Goal: Information Seeking & Learning: Compare options

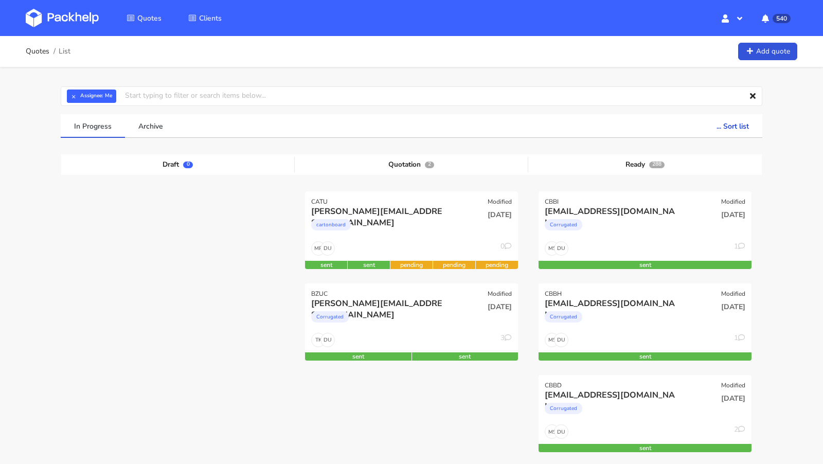
click at [82, 14] on img at bounding box center [62, 18] width 73 height 19
click at [366, 313] on div "Corrugated" at bounding box center [379, 319] width 136 height 21
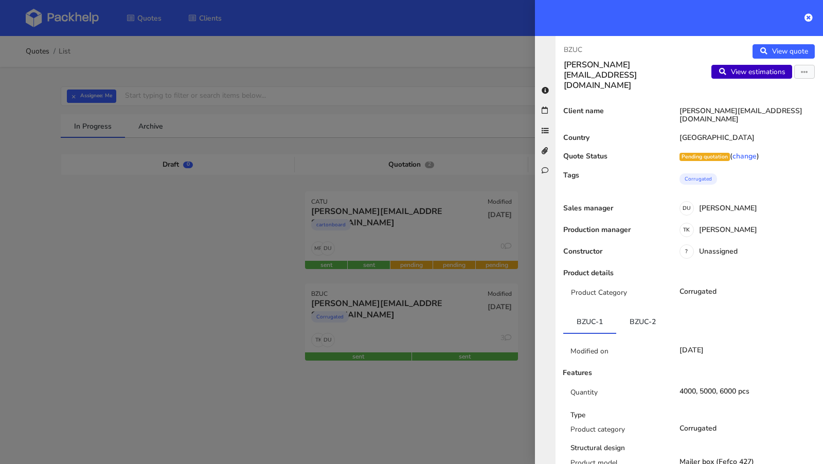
click at [764, 76] on link "View estimations" at bounding box center [751, 72] width 81 height 14
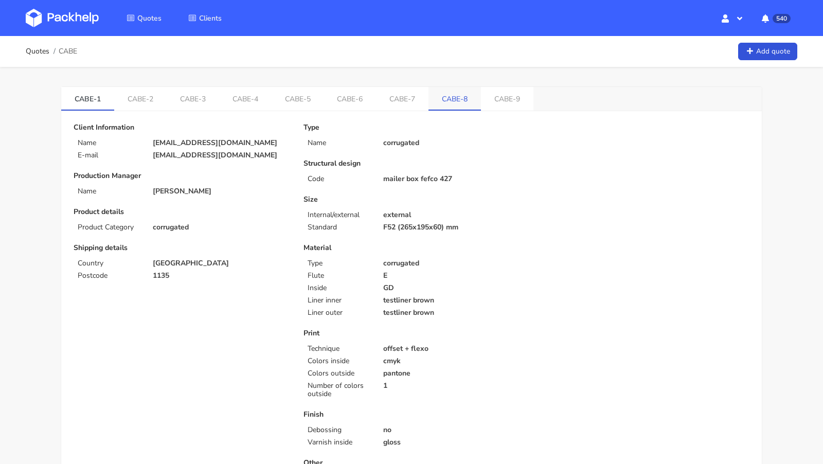
click at [428, 100] on link "CABE-8" at bounding box center [454, 98] width 52 height 23
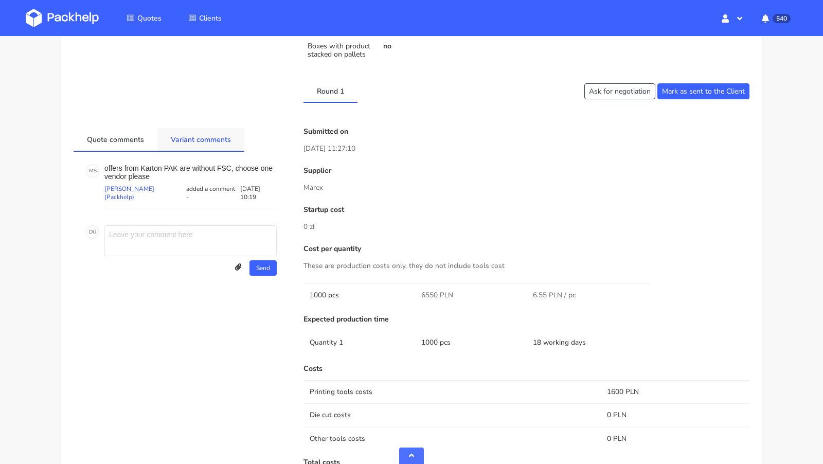
scroll to position [459, 0]
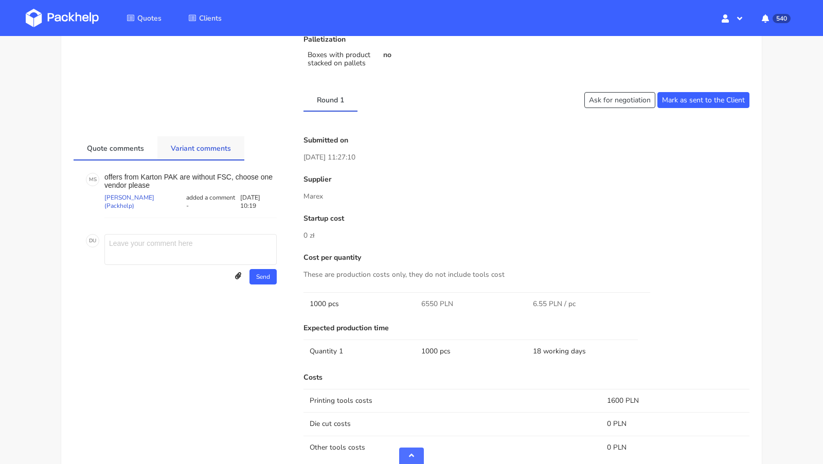
click at [183, 151] on link "Variant comments" at bounding box center [200, 147] width 87 height 23
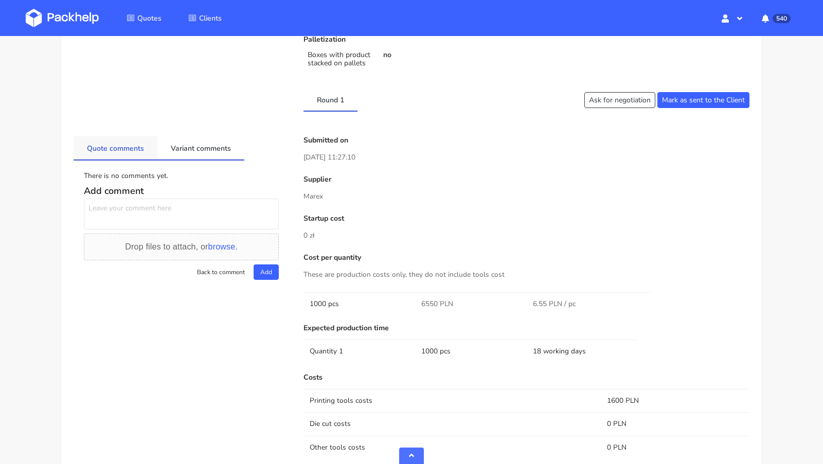
click at [134, 146] on link "Quote comments" at bounding box center [116, 147] width 84 height 23
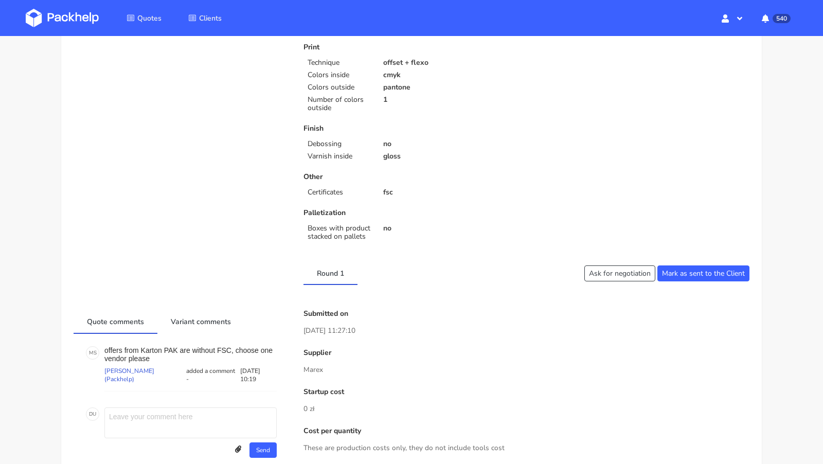
scroll to position [0, 0]
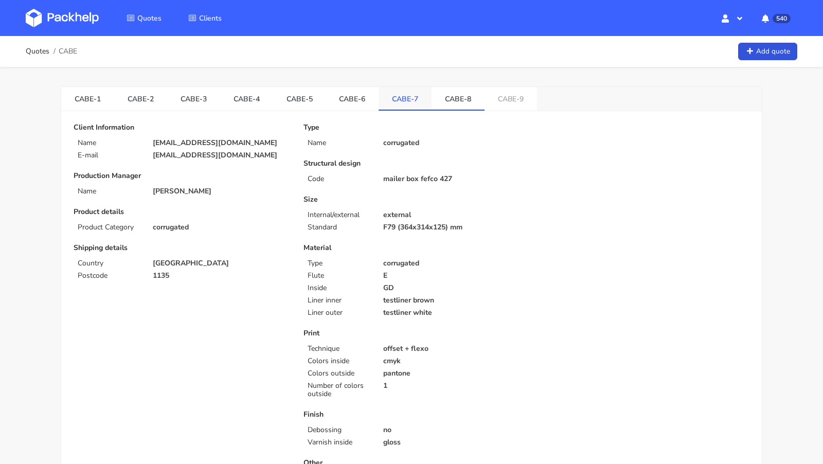
click at [412, 97] on link "CABE-7" at bounding box center [404, 98] width 53 height 23
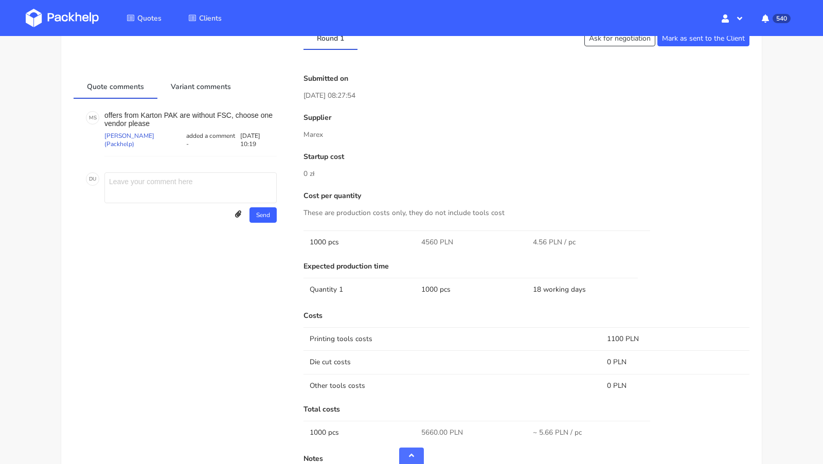
scroll to position [519, 0]
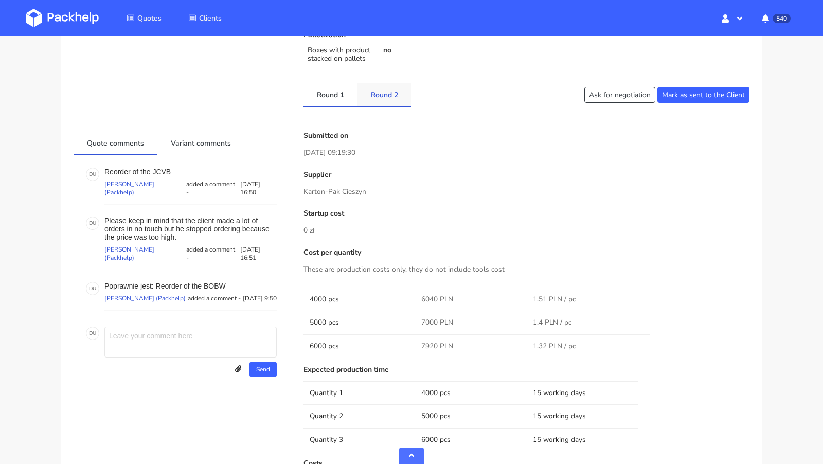
click at [377, 93] on link "Round 2" at bounding box center [384, 94] width 54 height 23
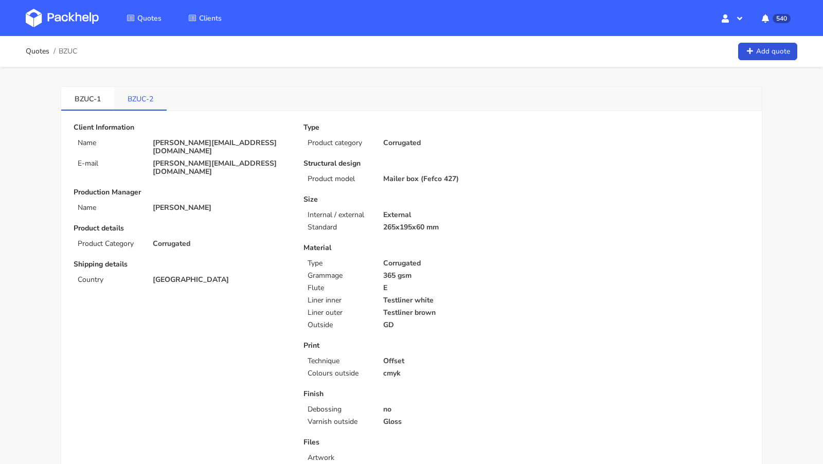
click at [144, 90] on link "BZUC-2" at bounding box center [140, 98] width 52 height 23
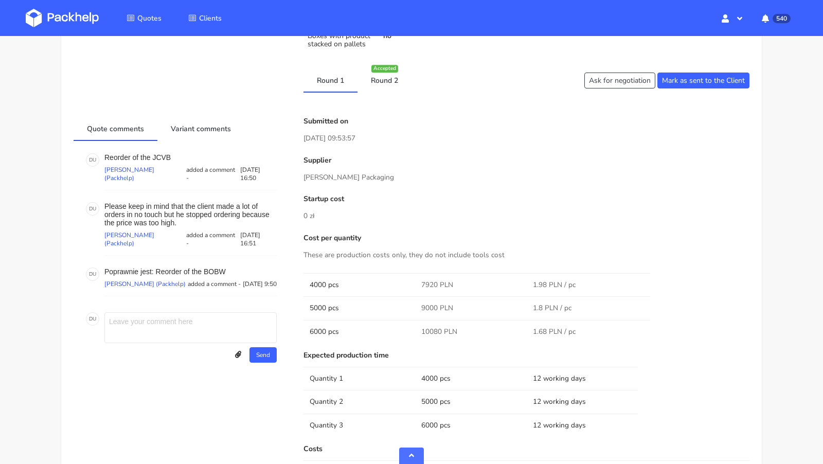
scroll to position [409, 0]
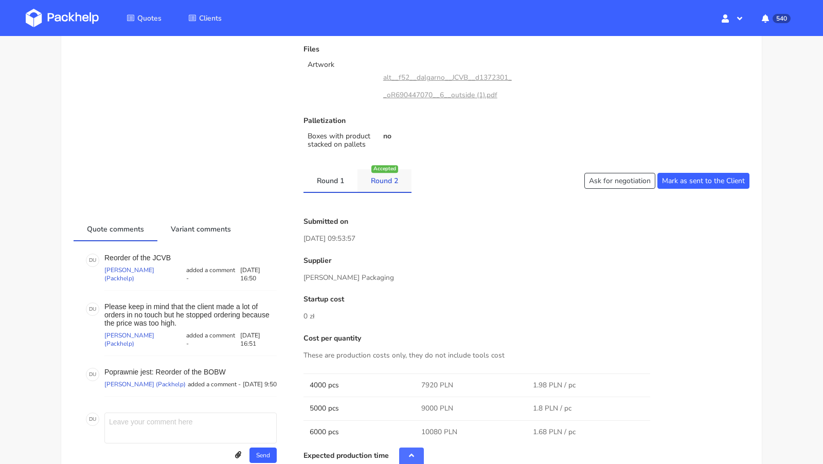
click at [389, 184] on link "Round 2" at bounding box center [384, 180] width 54 height 23
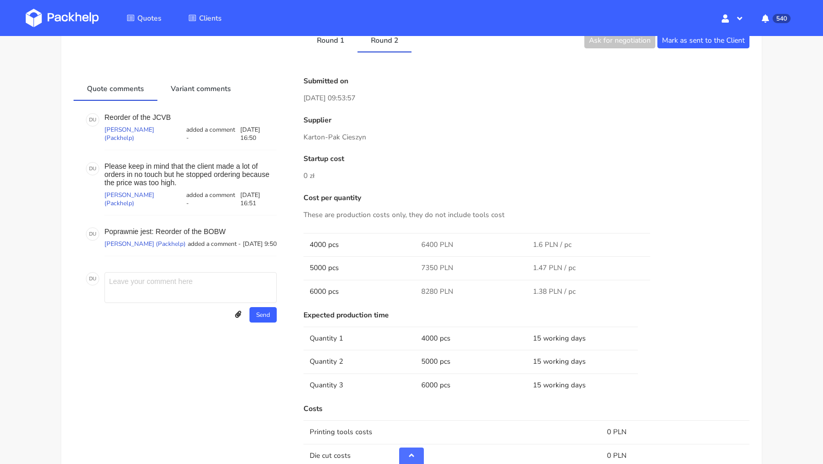
scroll to position [523, 0]
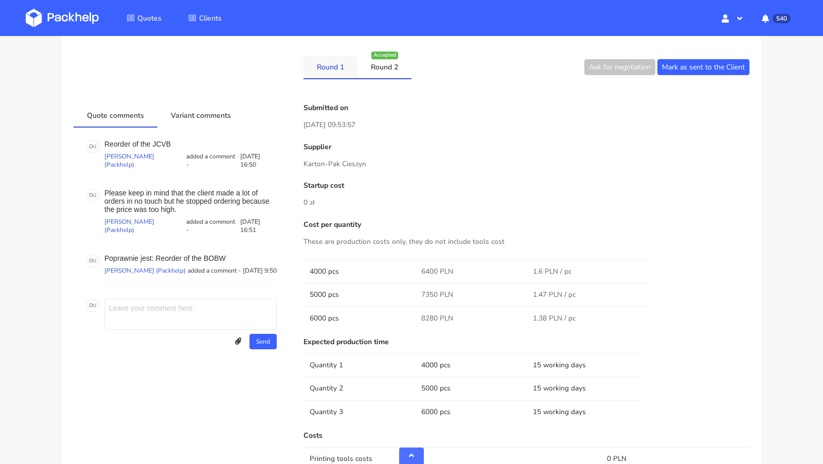
click at [338, 65] on link "Round 1" at bounding box center [330, 67] width 54 height 23
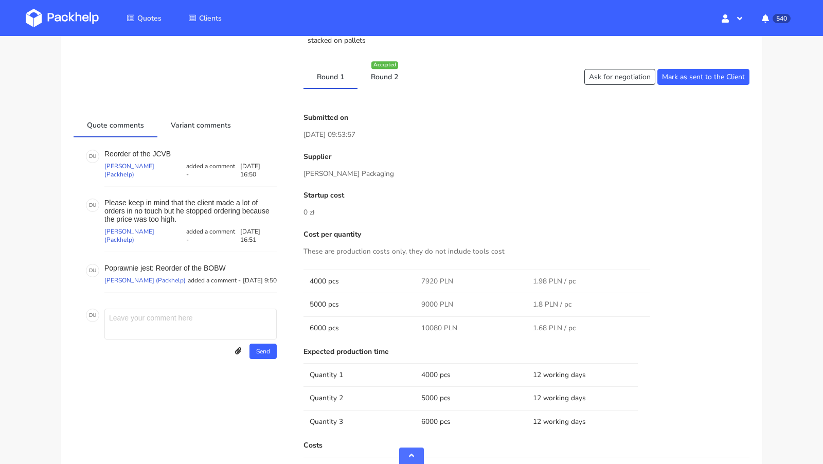
scroll to position [498, 0]
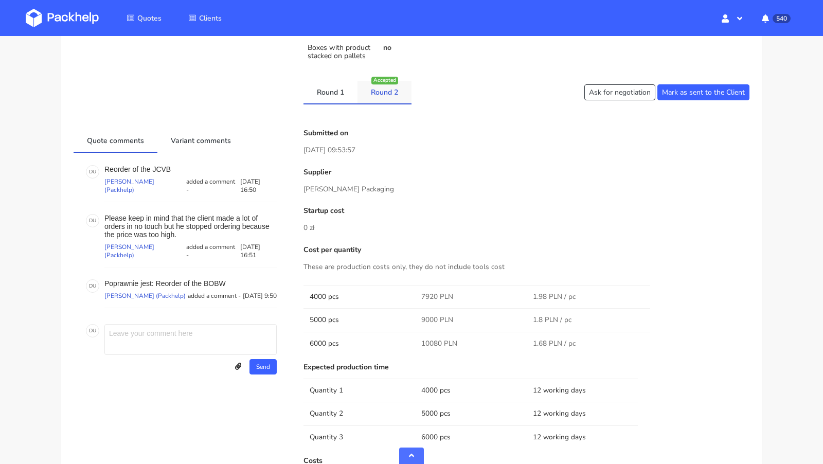
click at [386, 98] on link "Round 2" at bounding box center [384, 92] width 54 height 23
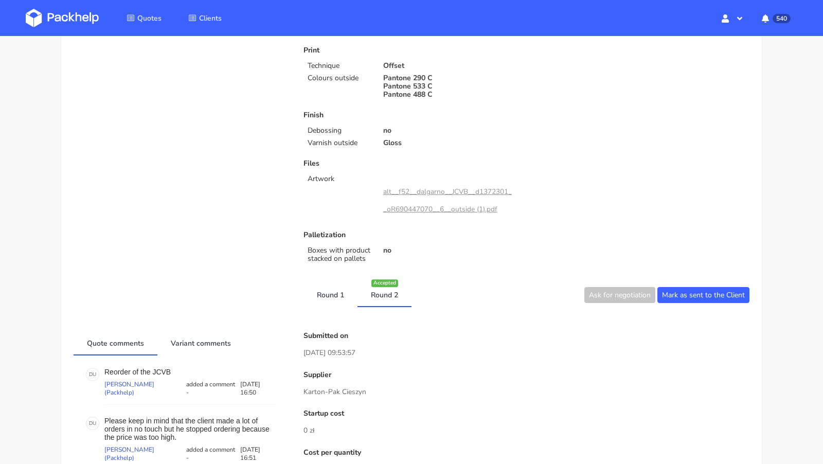
scroll to position [0, 0]
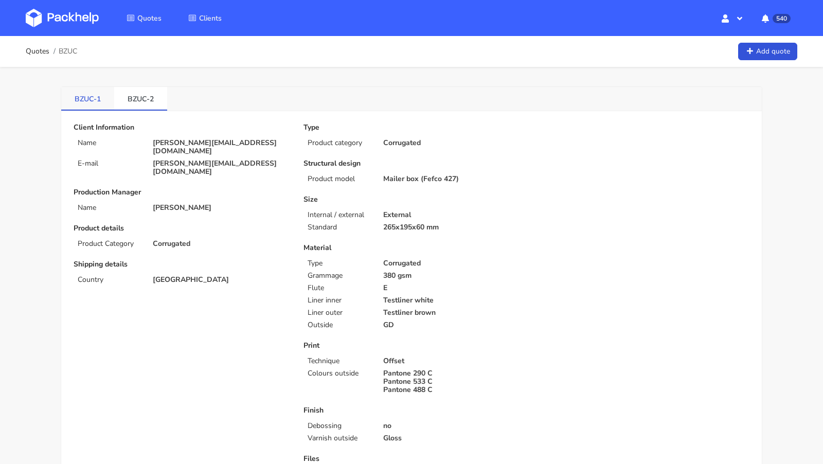
click at [87, 100] on link "BZUC-1" at bounding box center [87, 98] width 53 height 23
click at [149, 106] on link "BZUC-2" at bounding box center [140, 98] width 53 height 23
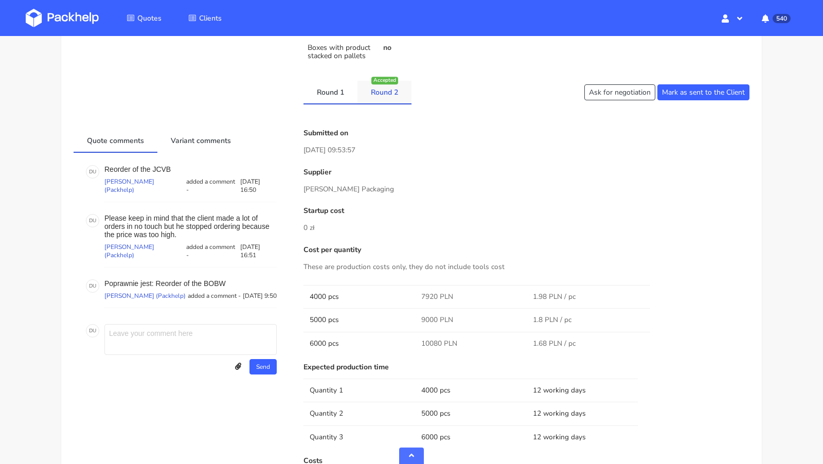
click at [386, 94] on link "Round 2" at bounding box center [384, 92] width 54 height 23
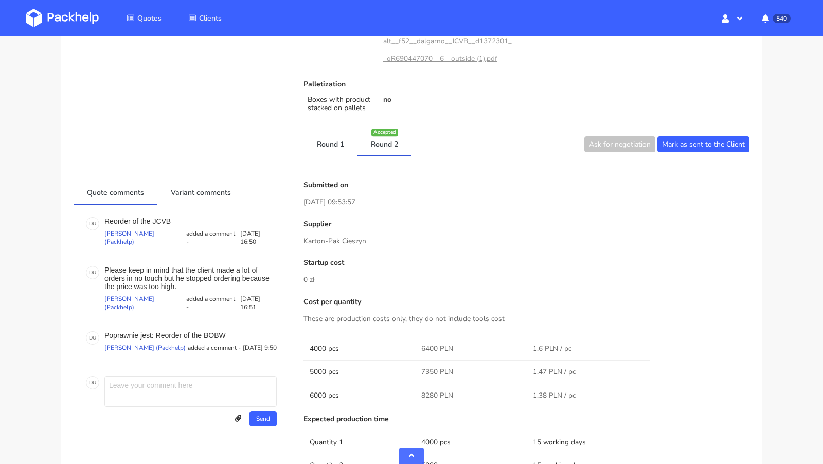
scroll to position [445, 0]
drag, startPoint x: 364, startPoint y: 238, endPoint x: 301, endPoint y: 237, distance: 62.7
copy p "Karton-Pak Cieszyn"
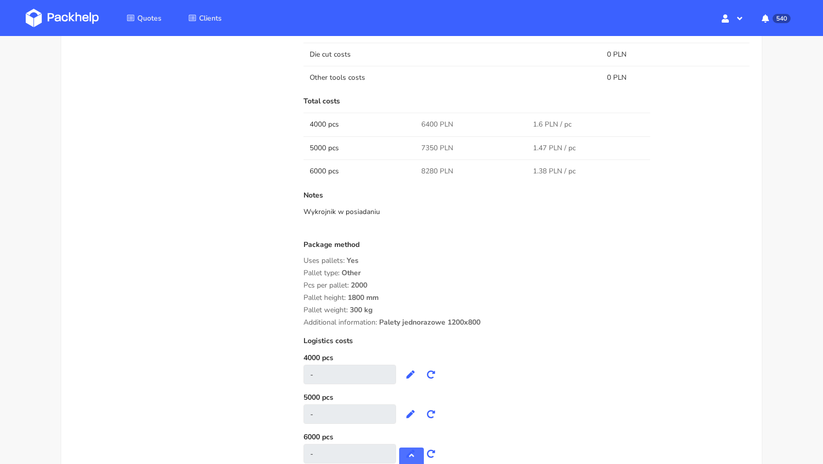
scroll to position [1027, 0]
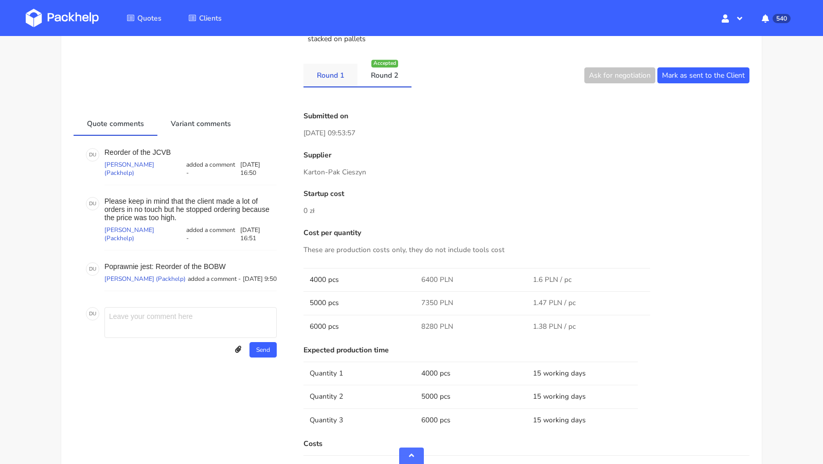
click at [324, 76] on link "Round 1" at bounding box center [330, 75] width 54 height 23
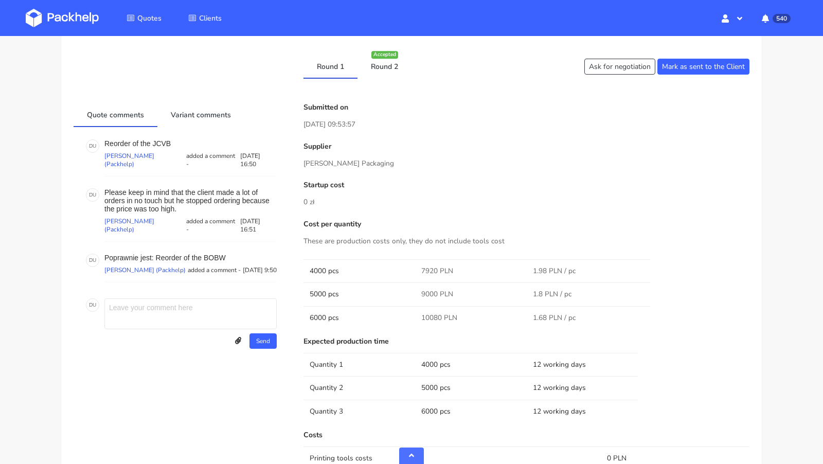
scroll to position [520, 0]
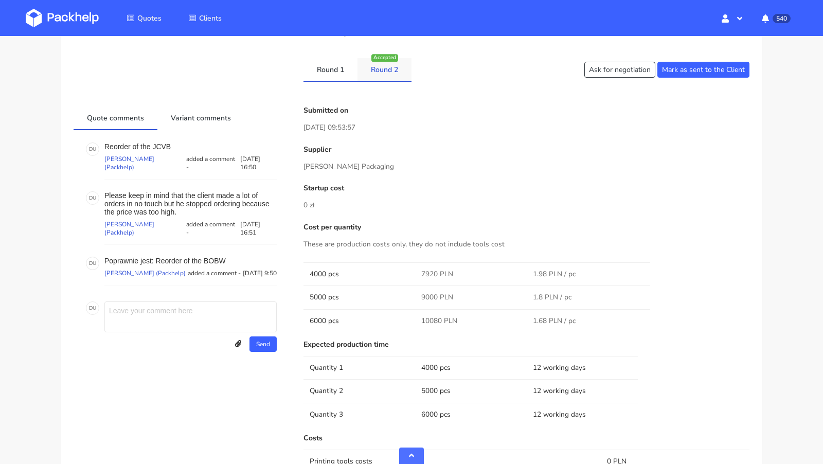
click at [381, 73] on link "Round 2" at bounding box center [384, 69] width 54 height 23
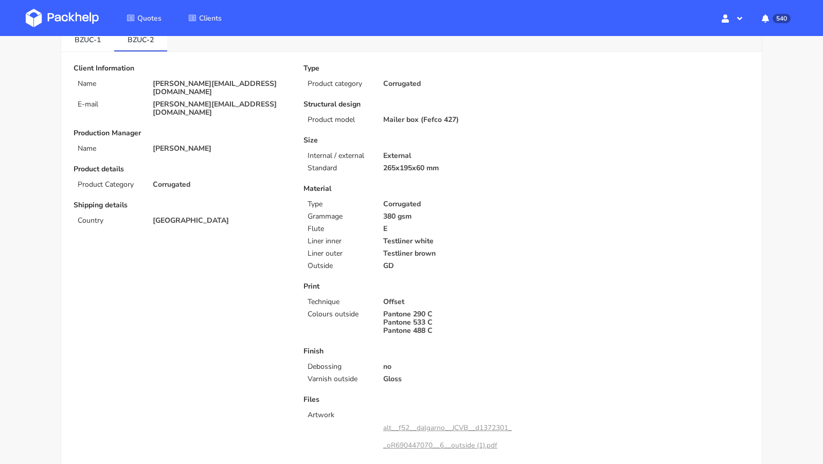
scroll to position [0, 0]
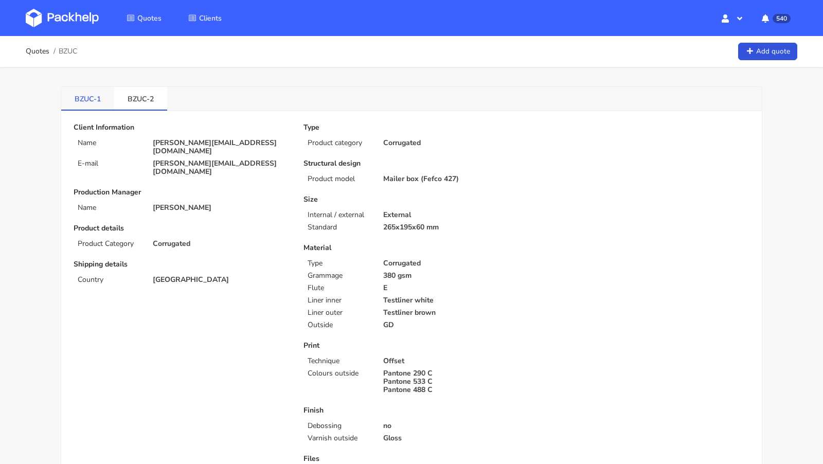
click at [84, 95] on link "BZUC-1" at bounding box center [87, 98] width 53 height 23
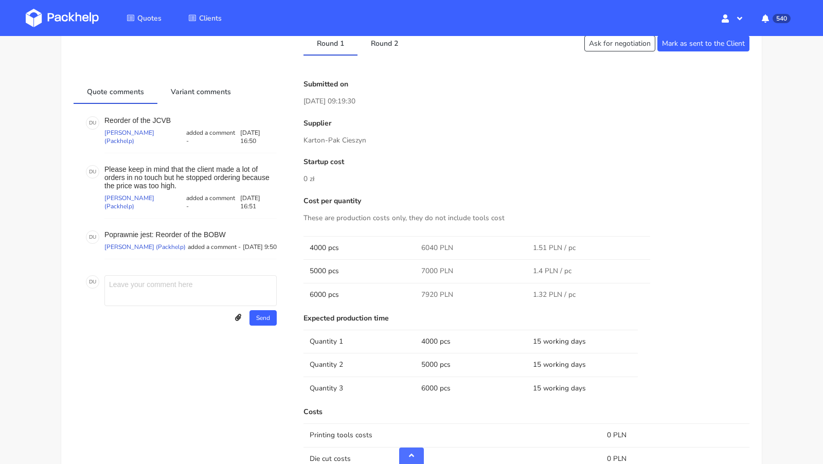
scroll to position [520, 0]
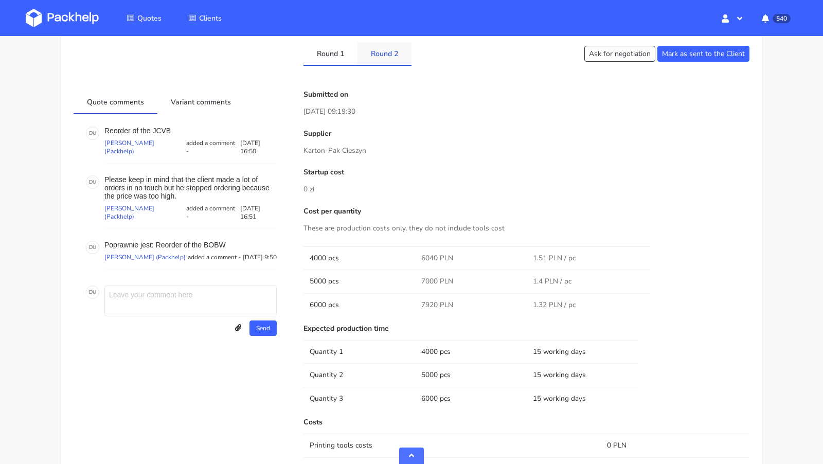
click at [385, 53] on link "Round 2" at bounding box center [384, 53] width 54 height 23
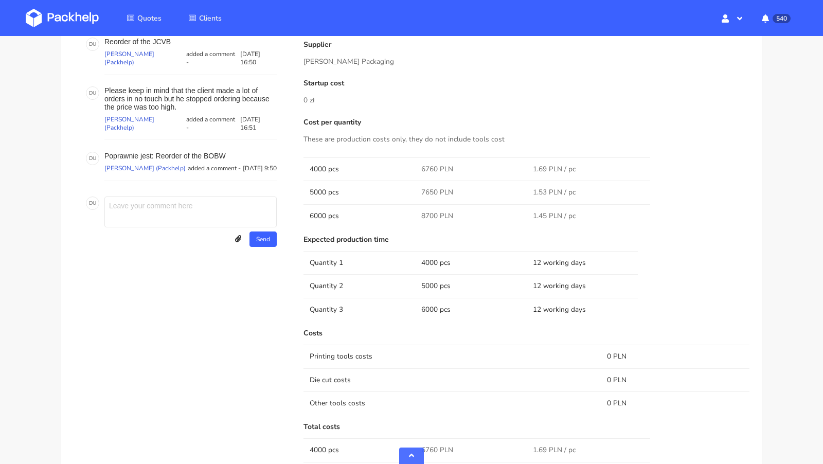
scroll to position [529, 0]
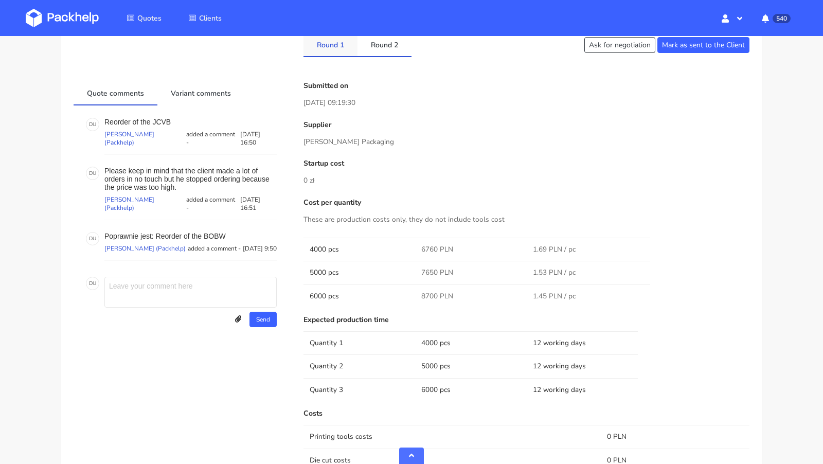
click at [337, 44] on link "Round 1" at bounding box center [330, 44] width 54 height 23
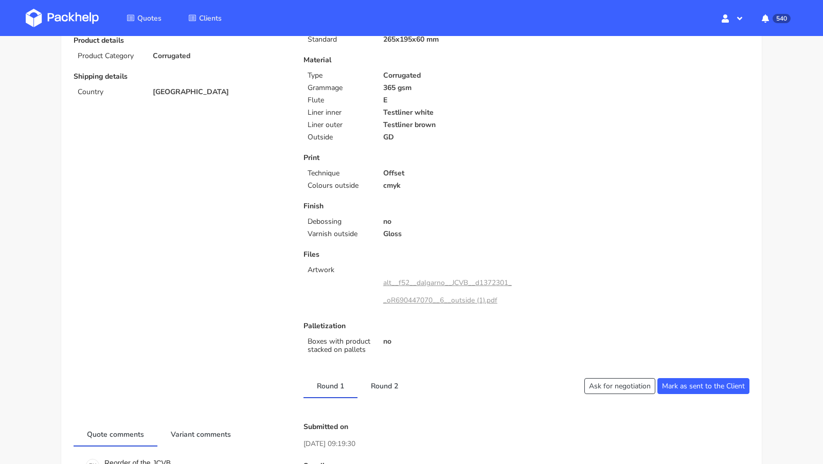
scroll to position [0, 0]
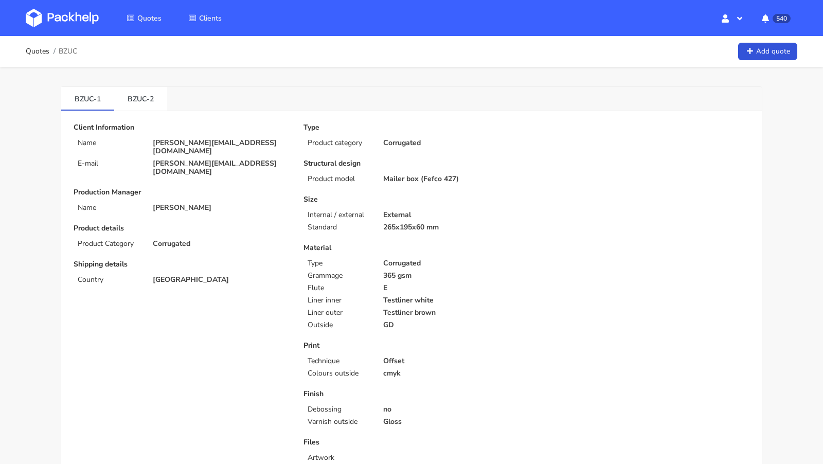
click at [143, 96] on link "BZUC-2" at bounding box center [140, 98] width 53 height 23
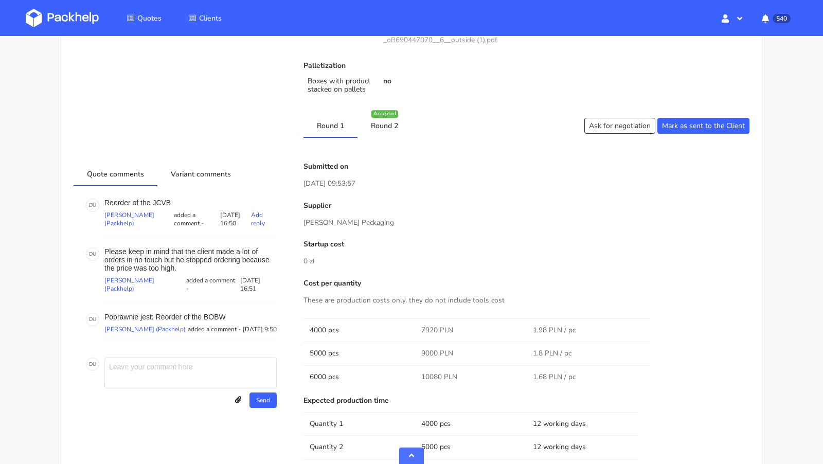
scroll to position [483, 0]
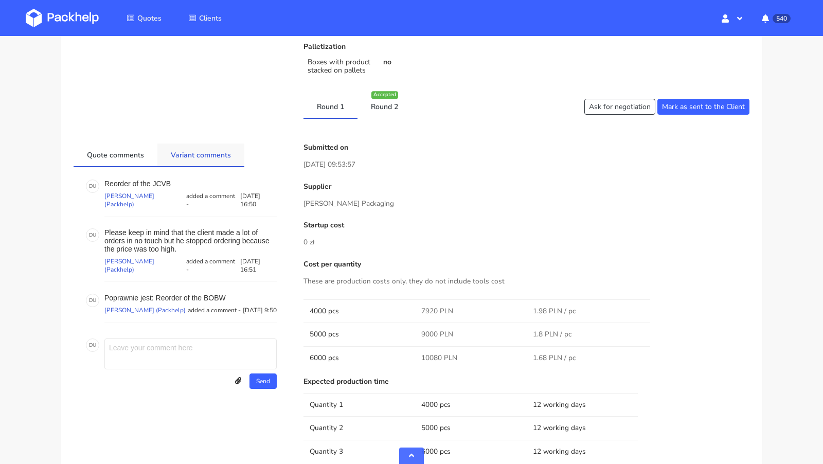
click at [200, 152] on link "Variant comments" at bounding box center [200, 154] width 87 height 23
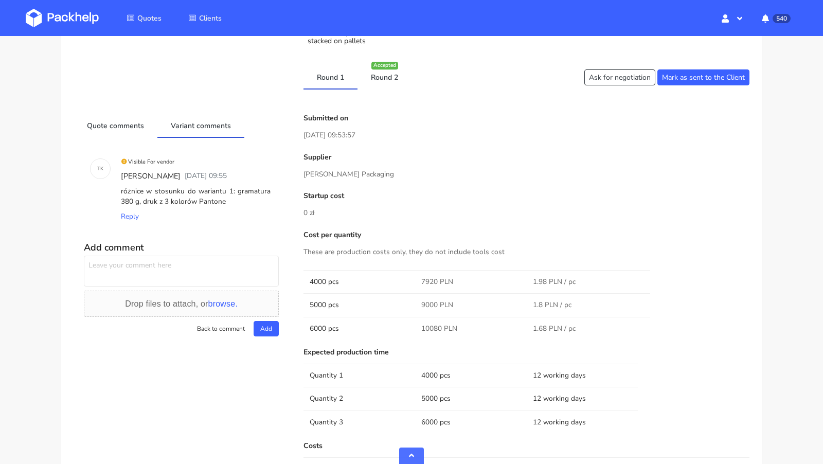
scroll to position [461, 0]
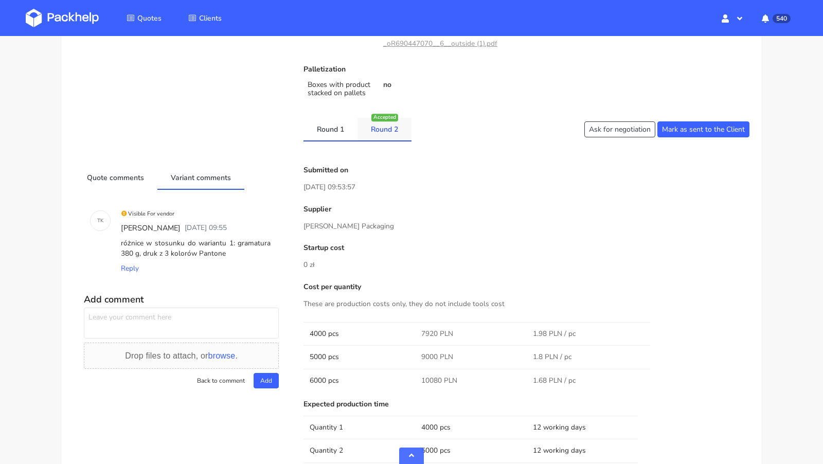
click at [386, 137] on link "Round 2" at bounding box center [384, 129] width 54 height 23
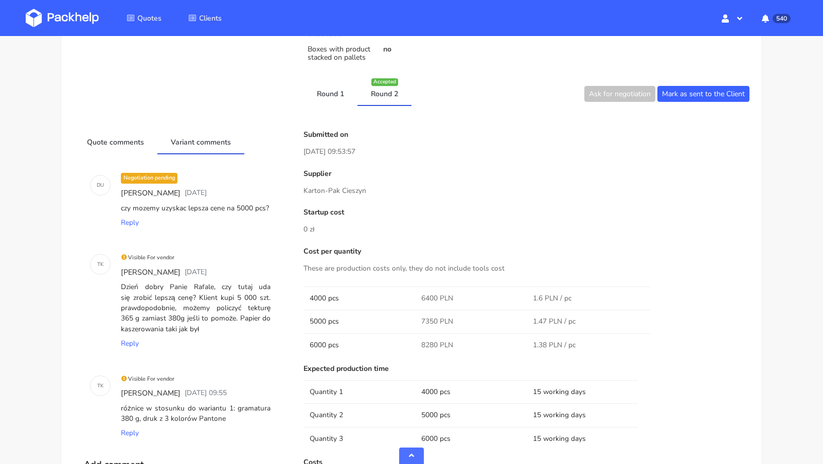
scroll to position [484, 0]
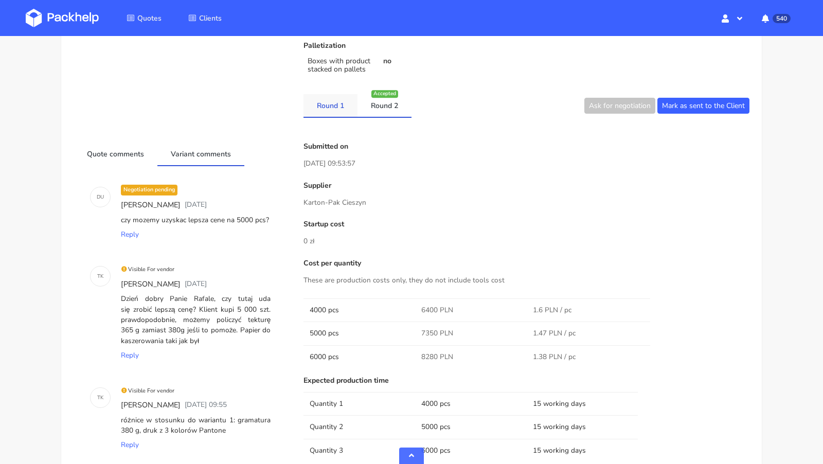
click at [329, 107] on link "Round 1" at bounding box center [330, 105] width 54 height 23
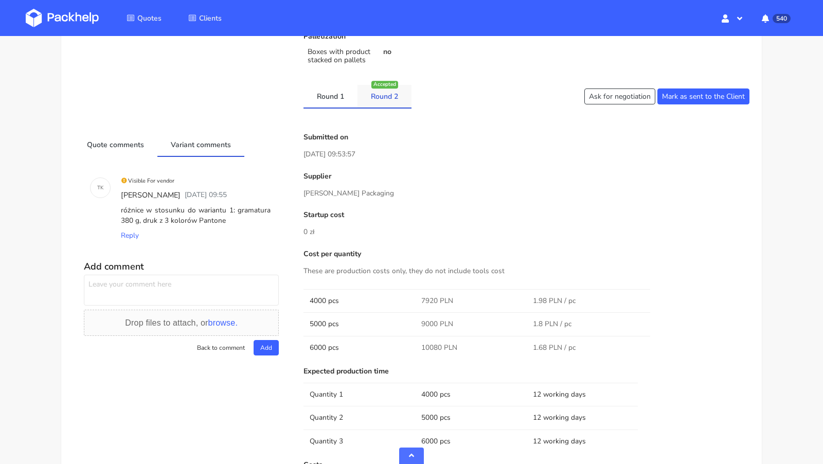
click at [382, 98] on link "Round 2" at bounding box center [384, 96] width 54 height 23
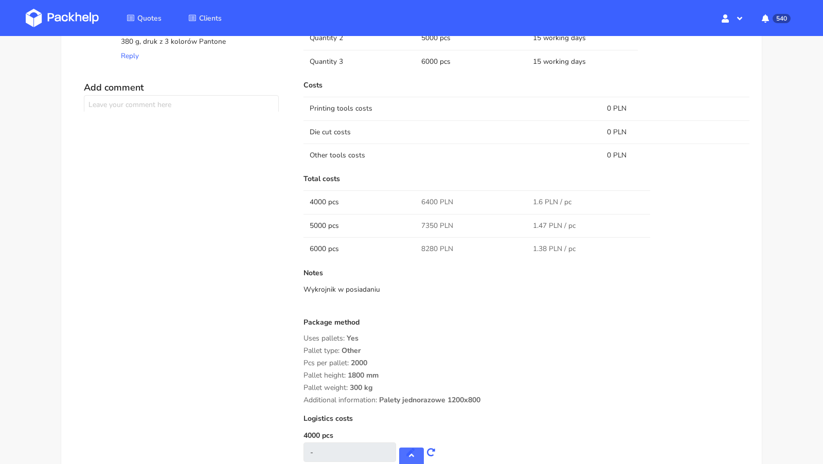
scroll to position [876, 0]
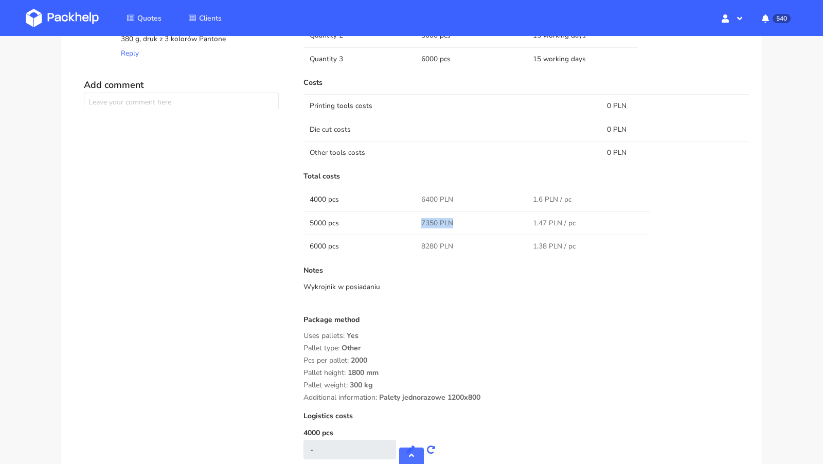
drag, startPoint x: 456, startPoint y: 219, endPoint x: 409, endPoint y: 216, distance: 46.9
click at [409, 216] on tr "5000 pcs 7350 PLN 1.47 PLN / pc" at bounding box center [526, 222] width 446 height 23
copy tr "7350 PLN"
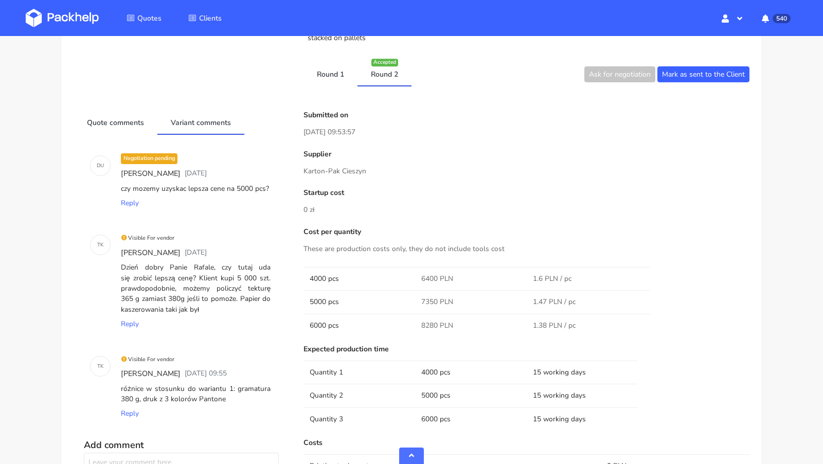
scroll to position [517, 0]
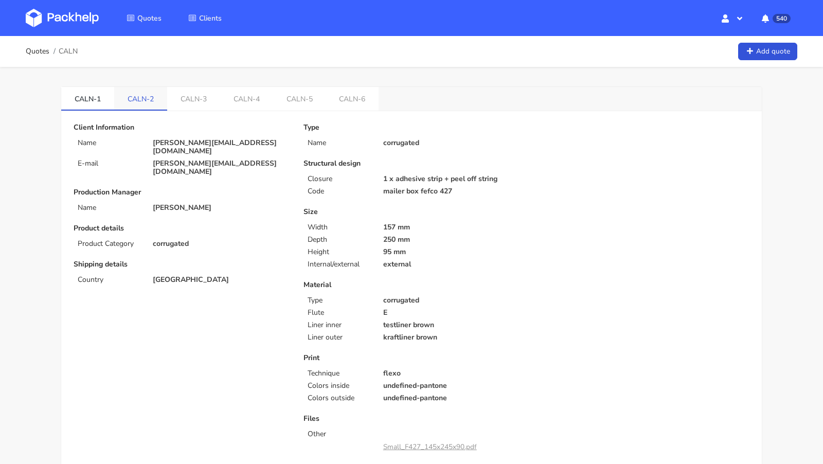
click at [135, 104] on link "CALN-2" at bounding box center [140, 98] width 53 height 23
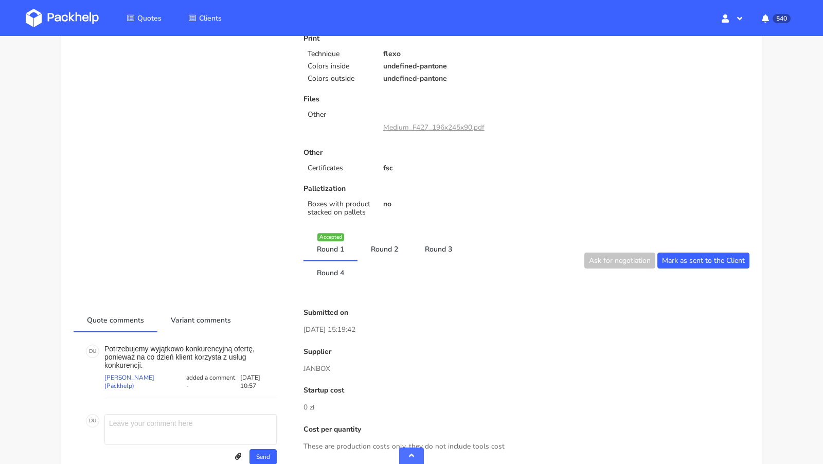
scroll to position [320, 0]
click at [321, 278] on link "Round 4" at bounding box center [330, 272] width 54 height 23
click at [338, 263] on link "Round 4" at bounding box center [330, 271] width 54 height 23
click at [333, 252] on link "Round 1" at bounding box center [330, 248] width 54 height 23
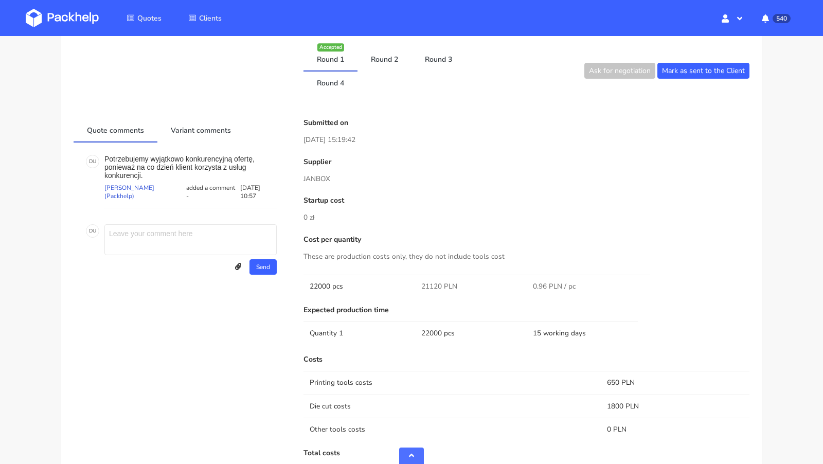
scroll to position [371, 0]
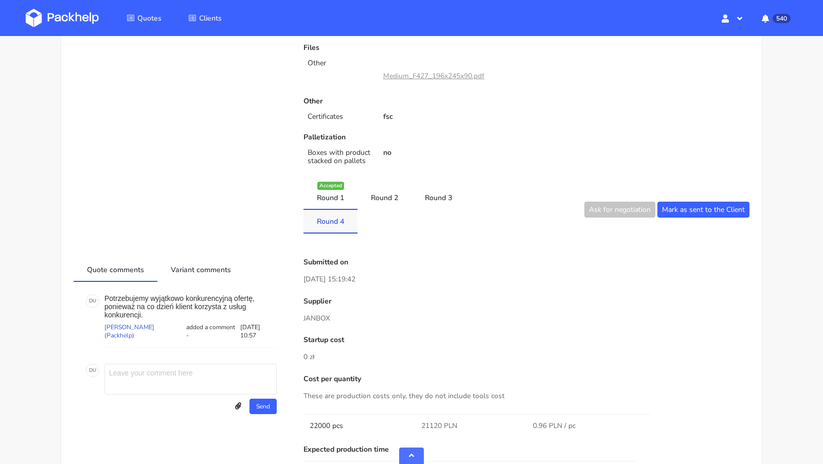
click at [328, 215] on link "Round 4" at bounding box center [330, 221] width 54 height 23
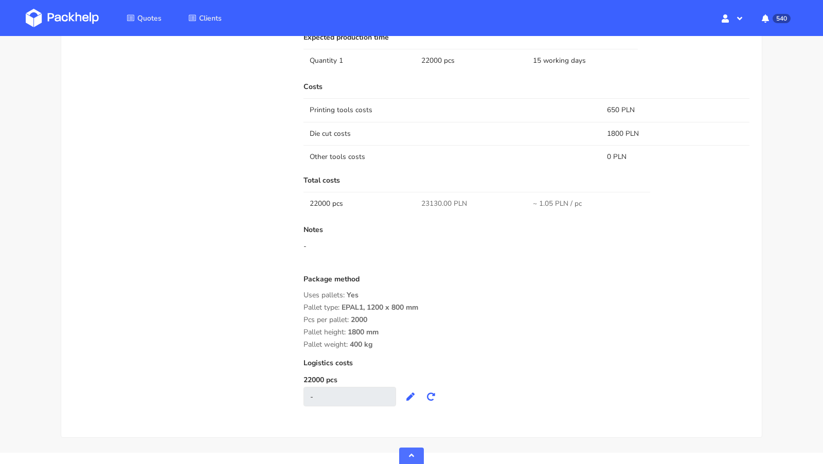
scroll to position [784, 0]
click at [426, 196] on span "23130.00 PLN" at bounding box center [444, 201] width 46 height 10
copy span "23130.00"
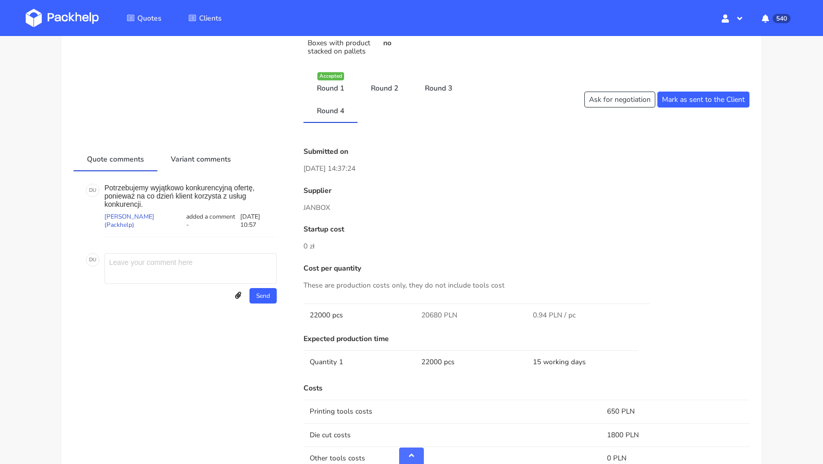
scroll to position [490, 0]
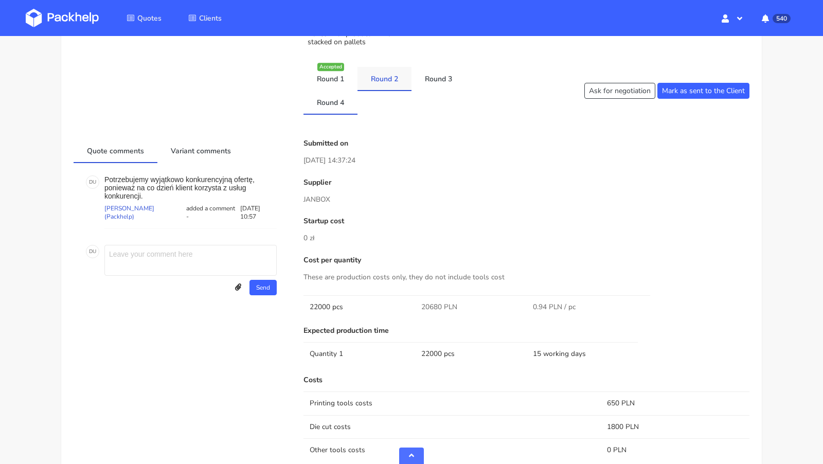
click at [375, 81] on link "Round 2" at bounding box center [384, 78] width 54 height 23
click at [424, 76] on link "Round 3" at bounding box center [438, 78] width 54 height 23
click at [332, 75] on link "Round 1" at bounding box center [330, 78] width 54 height 23
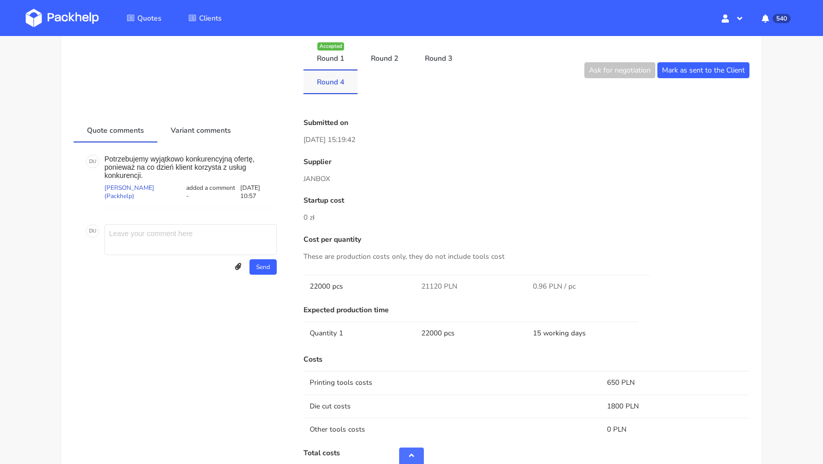
click at [326, 78] on link "Round 4" at bounding box center [330, 81] width 54 height 23
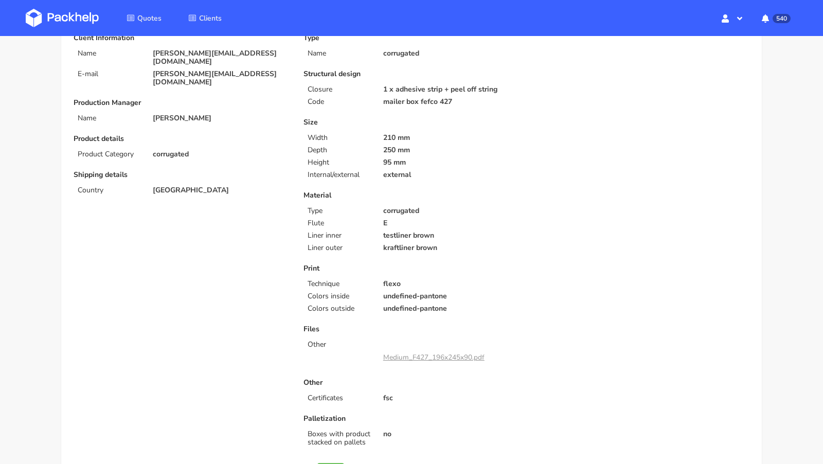
scroll to position [0, 0]
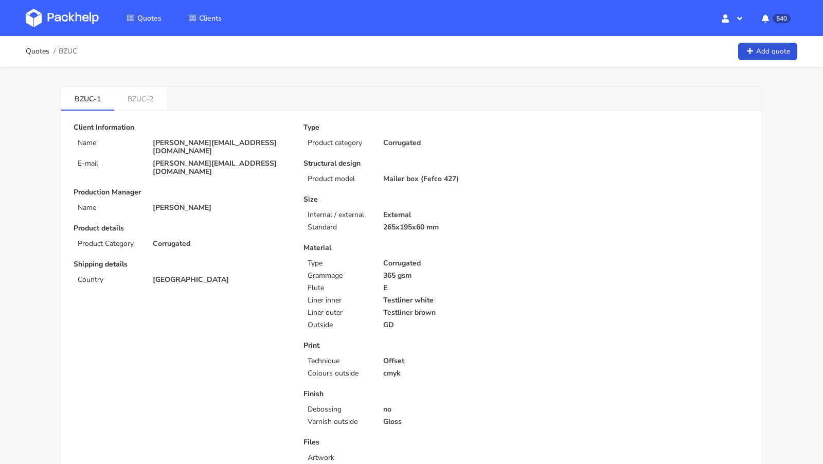
click at [79, 15] on img at bounding box center [62, 18] width 73 height 19
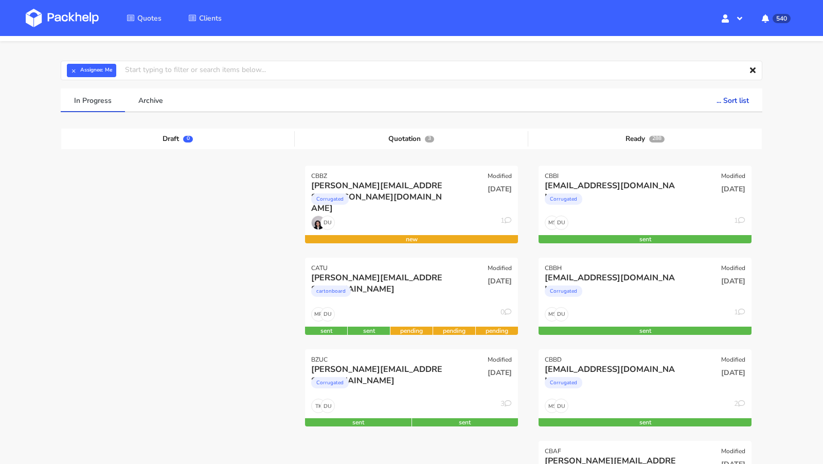
scroll to position [19, 0]
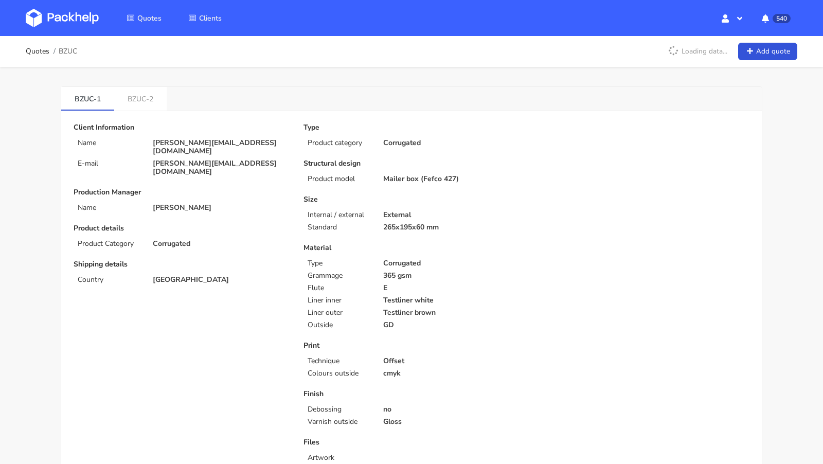
click at [91, 13] on img at bounding box center [62, 18] width 73 height 19
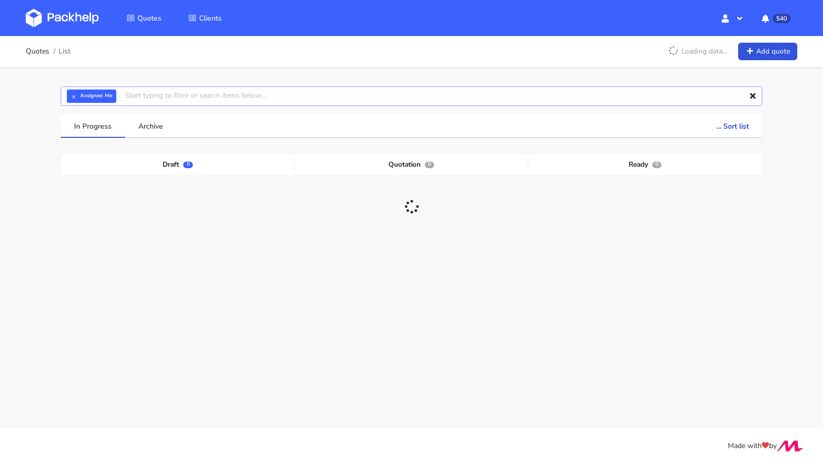
click at [143, 101] on input "text" at bounding box center [411, 96] width 701 height 20
paste input "CBBI"
type input "CBBI"
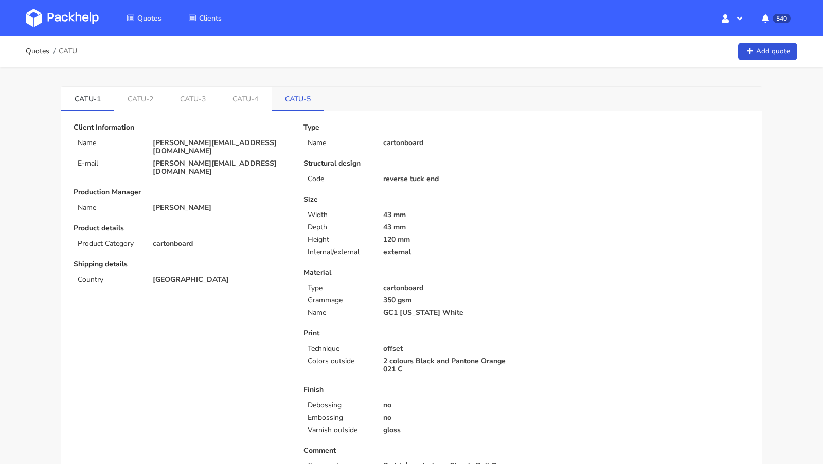
click at [296, 100] on link "CATU-5" at bounding box center [297, 98] width 52 height 23
click at [244, 99] on link "CATU-4" at bounding box center [246, 98] width 53 height 23
click at [189, 95] on link "CATU-3" at bounding box center [193, 98] width 53 height 23
click at [119, 95] on link "CATU-2" at bounding box center [140, 98] width 53 height 23
click at [83, 92] on link "CATU-1" at bounding box center [87, 98] width 53 height 23
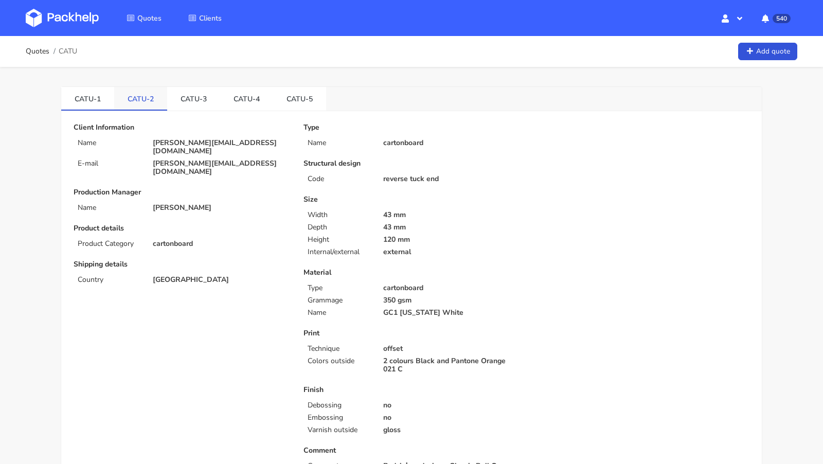
click at [143, 95] on link "CATU-2" at bounding box center [140, 98] width 53 height 23
click at [95, 95] on link "CATU-1" at bounding box center [87, 98] width 53 height 23
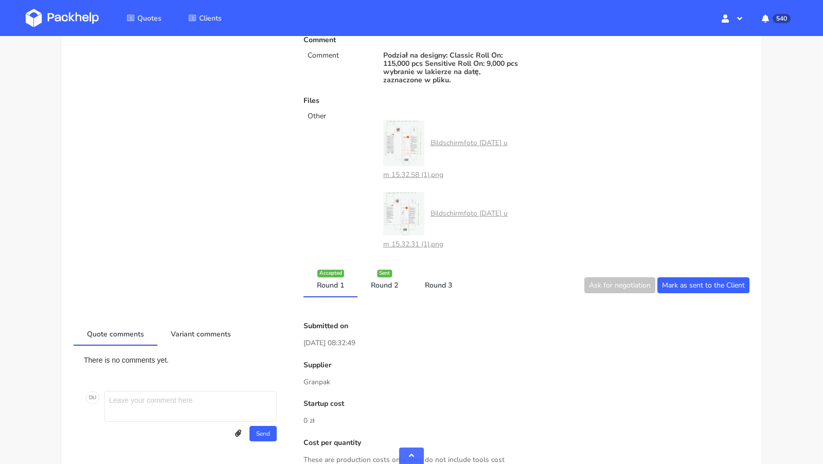
scroll to position [416, 0]
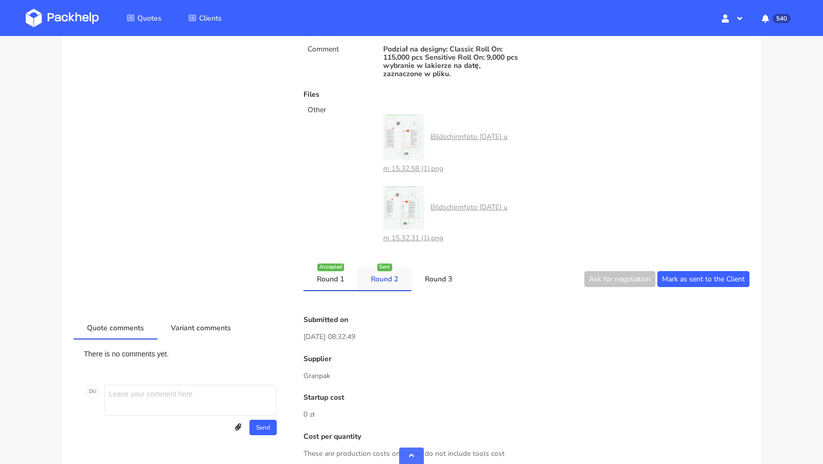
click at [383, 279] on link "Round 2" at bounding box center [384, 278] width 54 height 23
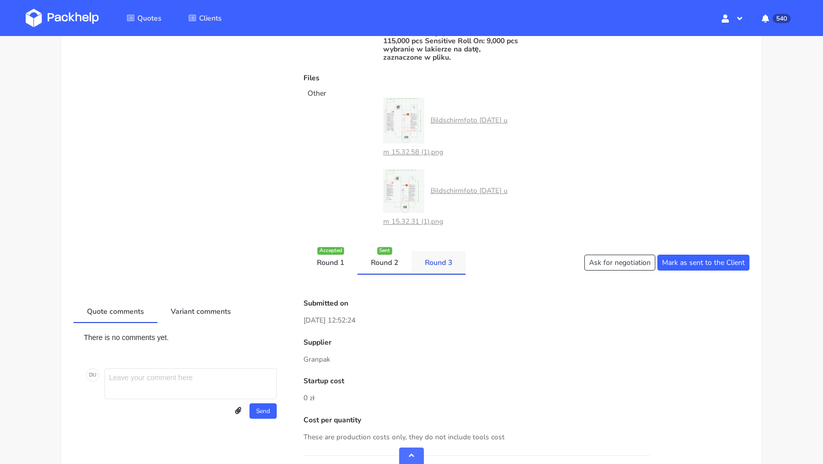
click at [432, 258] on link "Round 3" at bounding box center [438, 262] width 54 height 23
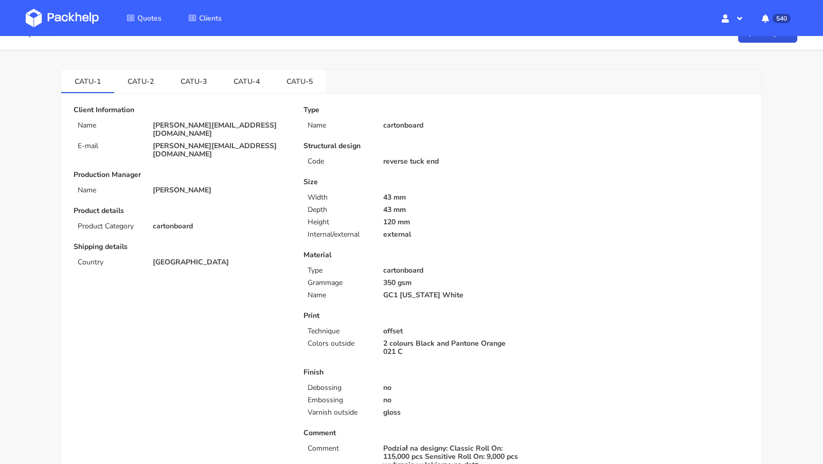
scroll to position [0, 0]
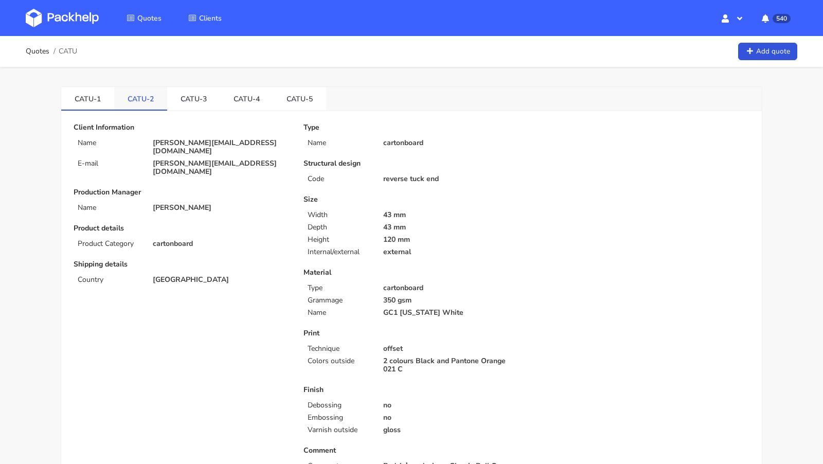
click at [150, 92] on link "CATU-2" at bounding box center [140, 98] width 53 height 23
click at [178, 95] on link "CATU-3" at bounding box center [193, 98] width 53 height 23
click at [222, 97] on link "CATU-4" at bounding box center [246, 98] width 53 height 23
click at [293, 103] on link "CATU-5" at bounding box center [299, 98] width 53 height 23
click at [188, 97] on link "CATU-3" at bounding box center [193, 98] width 53 height 23
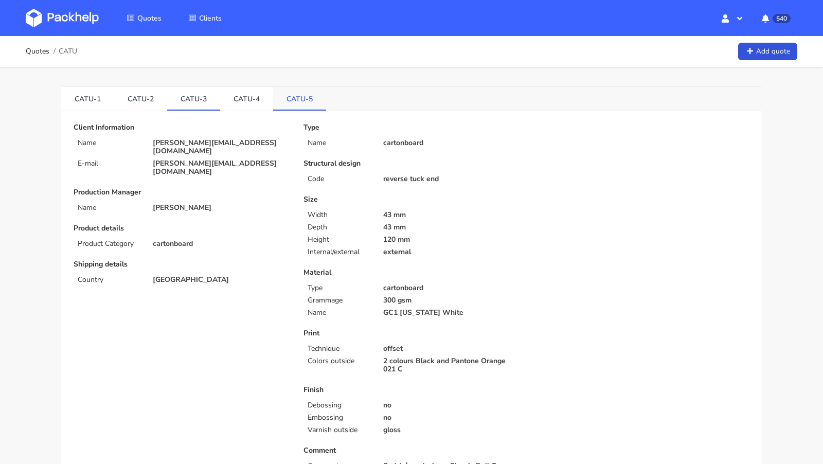
click at [305, 105] on link "CATU-5" at bounding box center [299, 98] width 53 height 23
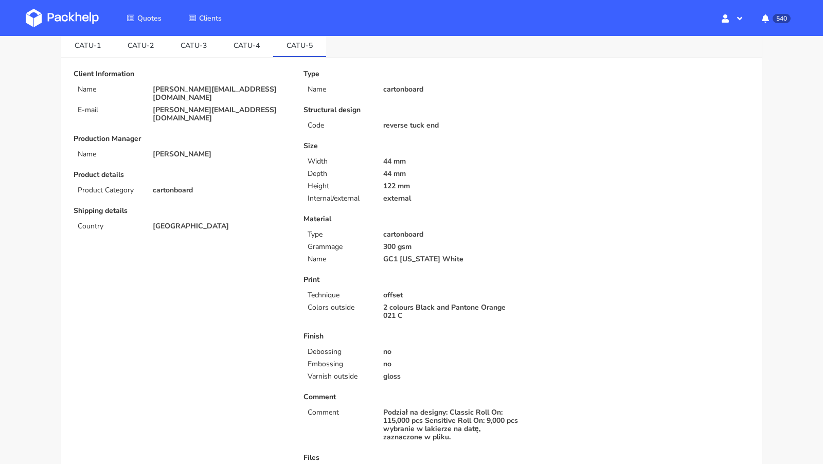
scroll to position [50, 0]
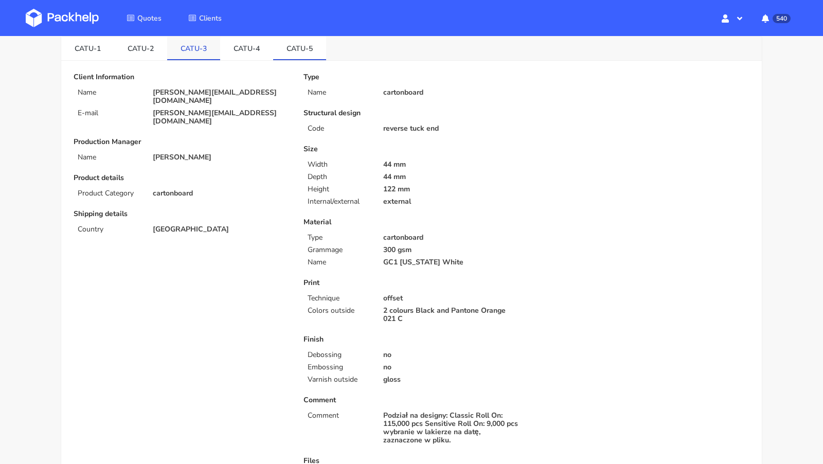
click at [202, 54] on link "CATU-3" at bounding box center [193, 48] width 53 height 23
click at [296, 55] on link "CATU-5" at bounding box center [299, 48] width 53 height 23
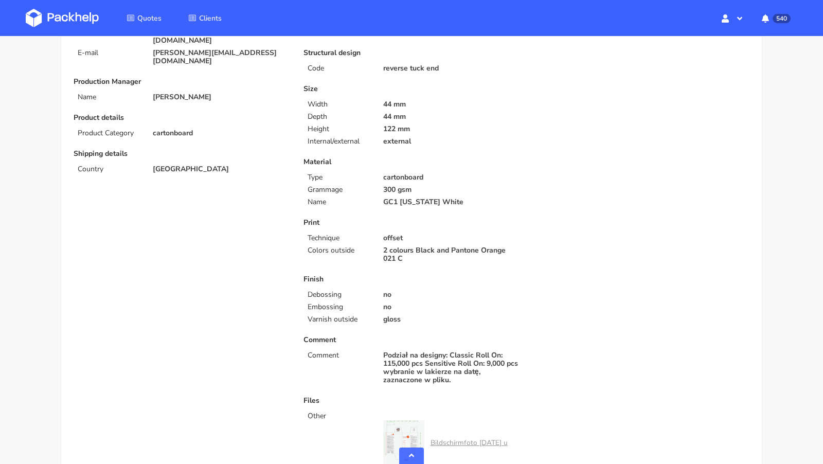
scroll to position [0, 0]
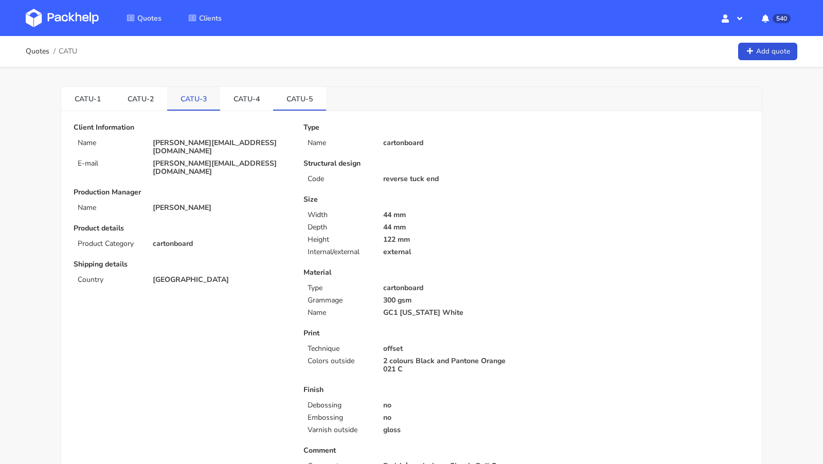
click at [184, 97] on link "CATU-3" at bounding box center [193, 98] width 53 height 23
click at [246, 99] on link "CATU-4" at bounding box center [246, 98] width 53 height 23
click at [131, 96] on link "CATU-2" at bounding box center [140, 98] width 53 height 23
click at [89, 94] on link "CATU-1" at bounding box center [87, 98] width 53 height 23
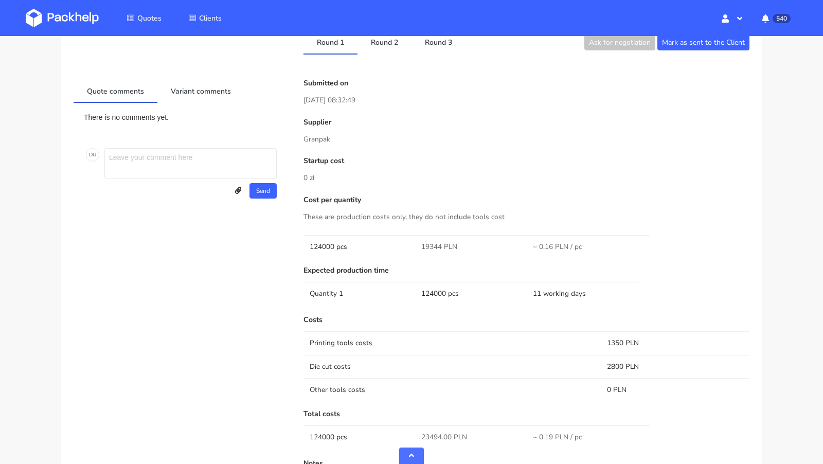
scroll to position [613, 0]
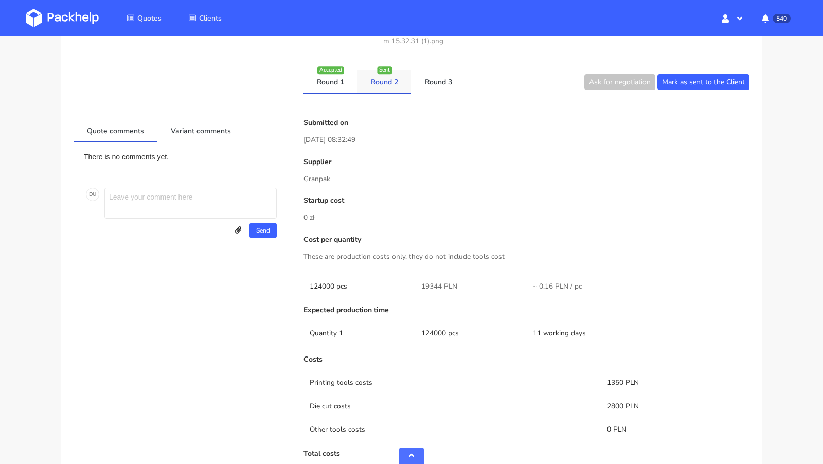
click at [385, 79] on link "Round 2" at bounding box center [384, 81] width 54 height 23
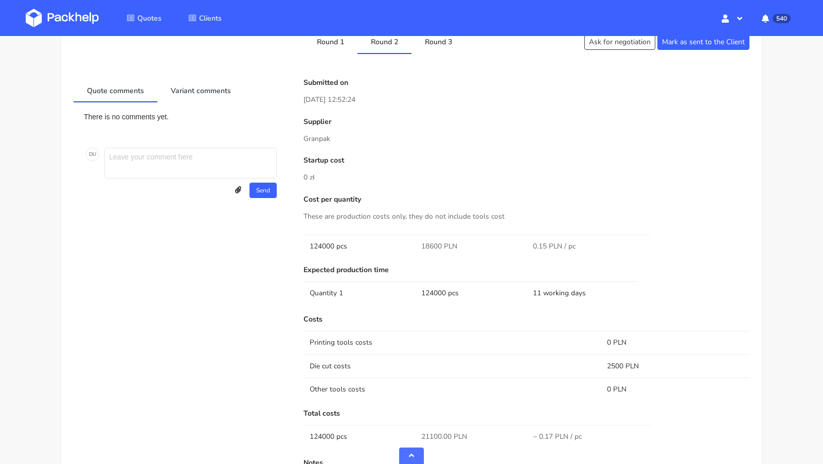
scroll to position [655, 0]
click at [432, 48] on link "Round 3" at bounding box center [438, 40] width 54 height 23
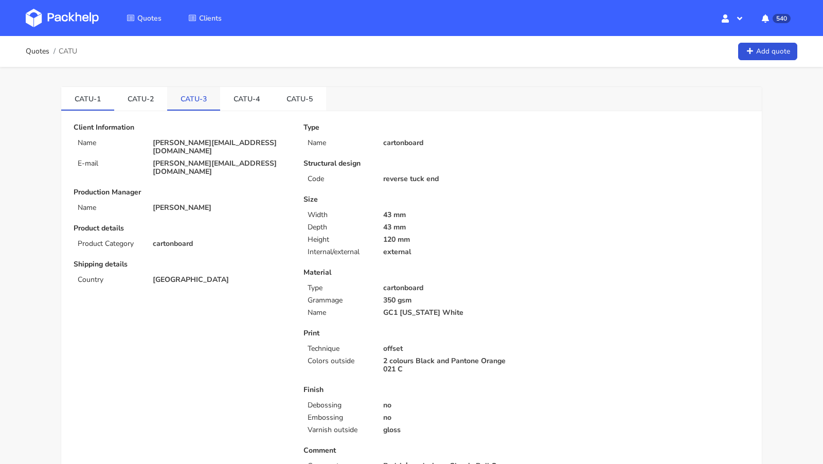
click at [204, 109] on li "CATU-3" at bounding box center [193, 99] width 53 height 24
click at [156, 100] on link "CATU-2" at bounding box center [140, 98] width 53 height 23
click at [196, 108] on link "CATU-3" at bounding box center [193, 98] width 53 height 23
click at [245, 105] on link "CATU-4" at bounding box center [246, 98] width 53 height 23
click at [282, 101] on link "CATU-5" at bounding box center [299, 98] width 53 height 23
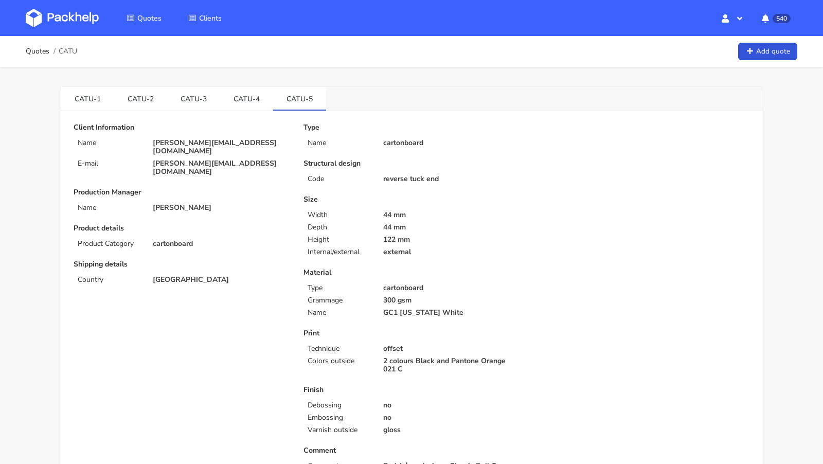
click at [81, 15] on img at bounding box center [62, 18] width 73 height 19
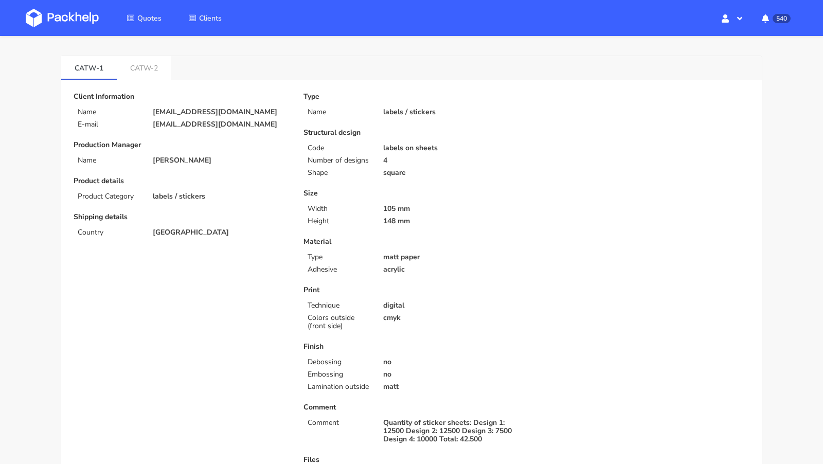
scroll to position [33, 0]
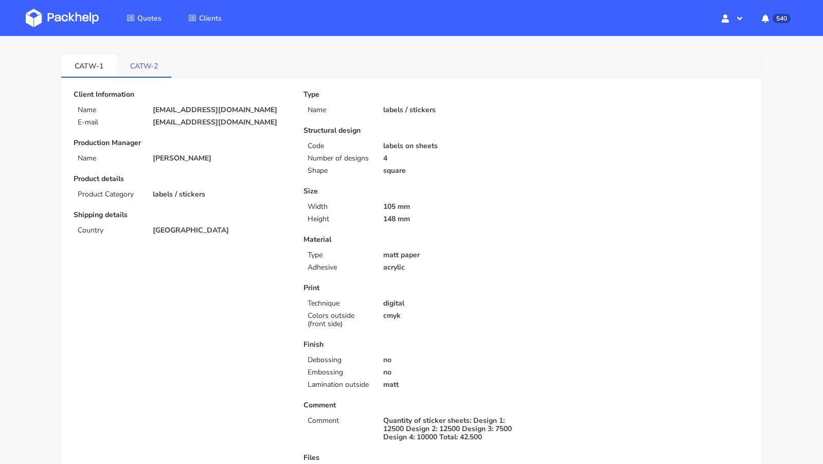
click at [143, 65] on link "CATW-2" at bounding box center [144, 65] width 55 height 23
click at [103, 65] on link "CATW-1" at bounding box center [89, 65] width 56 height 23
click at [137, 66] on link "CATW-2" at bounding box center [145, 65] width 56 height 23
click at [98, 64] on link "CATW-1" at bounding box center [89, 65] width 56 height 23
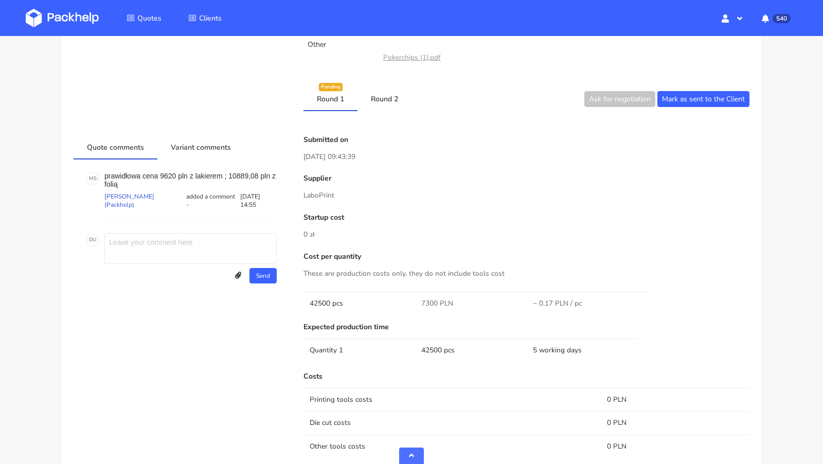
scroll to position [459, 0]
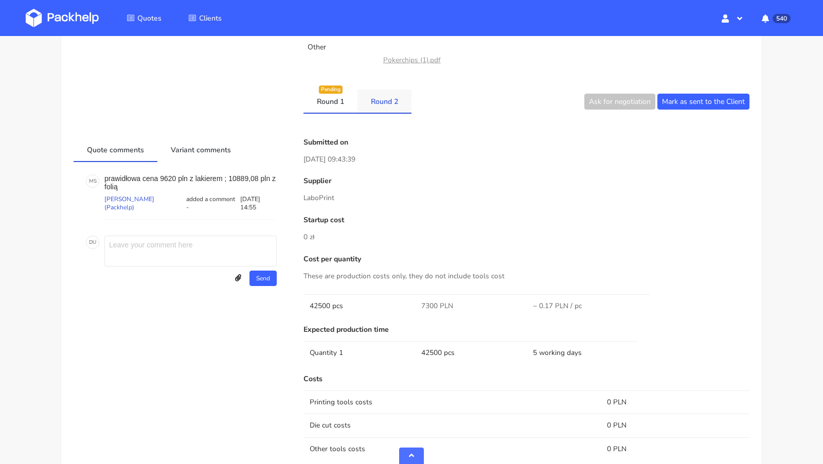
click at [380, 106] on link "Round 2" at bounding box center [384, 100] width 54 height 23
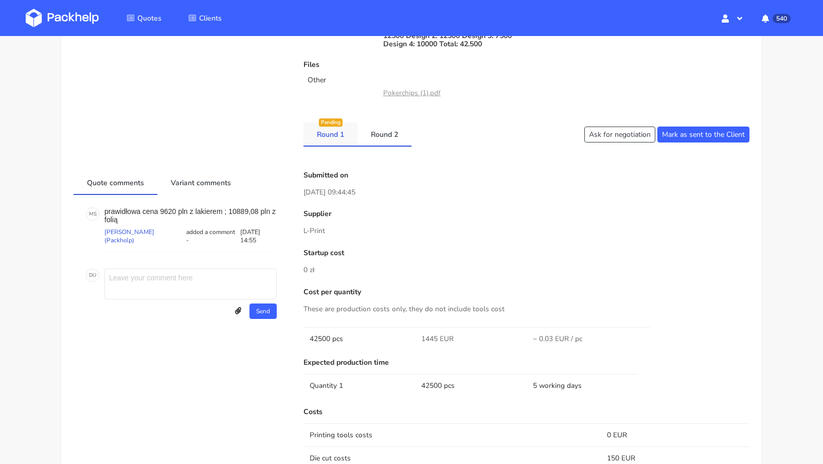
scroll to position [0, 0]
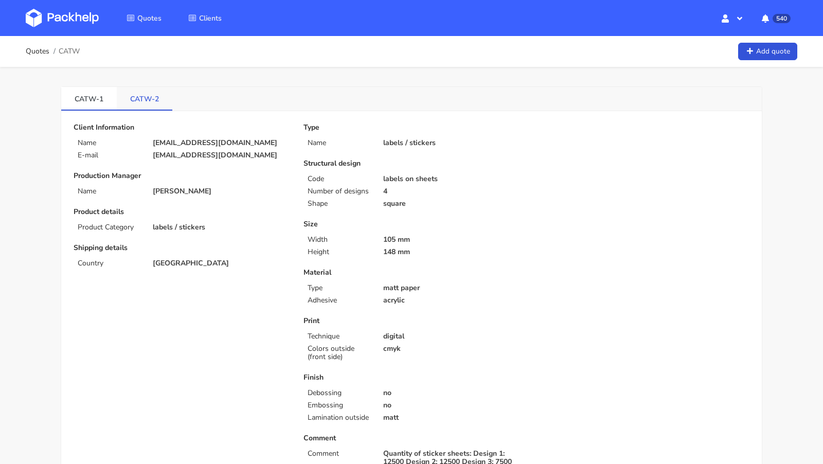
click at [153, 95] on link "CATW-2" at bounding box center [145, 98] width 56 height 23
click at [100, 97] on link "CATW-1" at bounding box center [89, 98] width 56 height 23
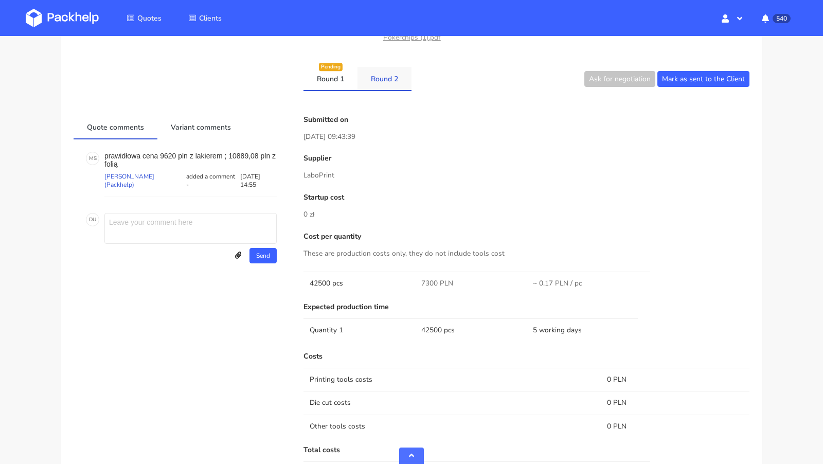
click at [381, 80] on link "Round 2" at bounding box center [384, 78] width 54 height 23
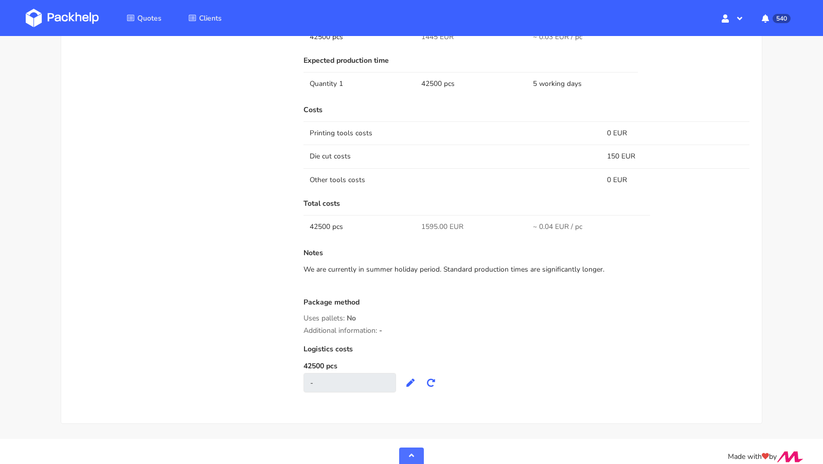
scroll to position [735, 0]
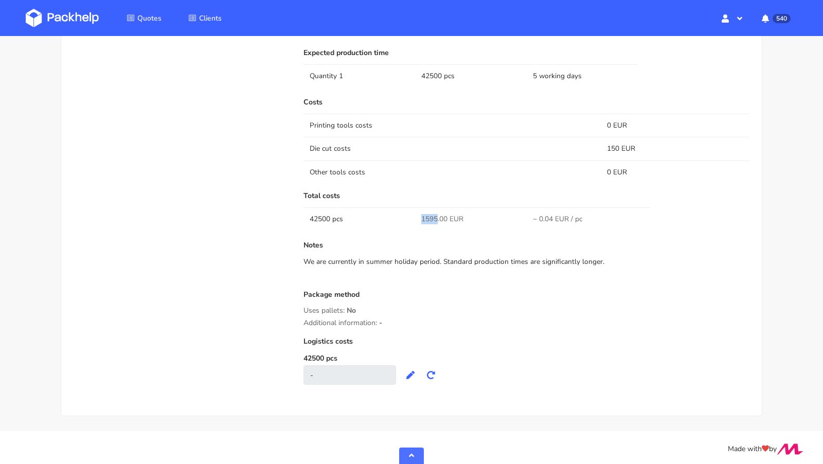
drag, startPoint x: 436, startPoint y: 215, endPoint x: 401, endPoint y: 214, distance: 35.5
click at [401, 214] on tr "42500 pcs 1595.00 EUR ~ 0.04 EUR / pc" at bounding box center [526, 218] width 446 height 23
copy tr "1595"
click at [395, 233] on div "Costs Printing tools costs 0 EUR Die cut costs 150 EUR Other tools costs 0 EUR …" at bounding box center [526, 241] width 446 height 286
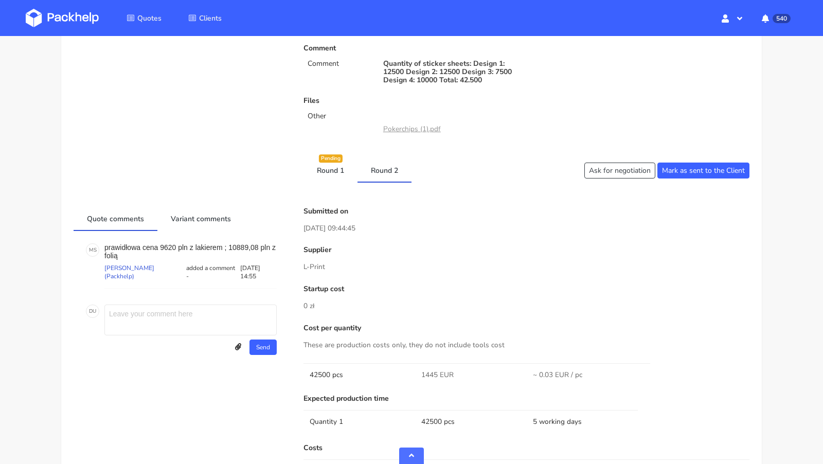
scroll to position [458, 0]
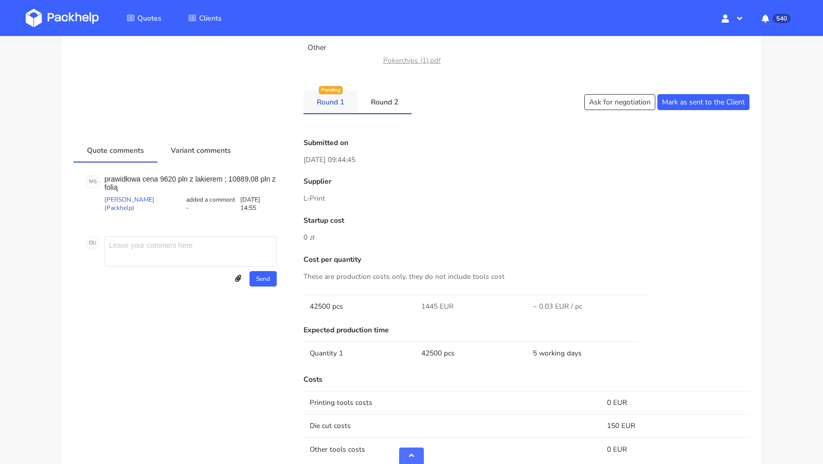
click at [334, 99] on link "Round 1" at bounding box center [330, 101] width 54 height 23
click at [179, 175] on p "prawidłowa cena 9620 pln z lakierem ; 10889,08 pln z folią" at bounding box center [190, 183] width 172 height 16
click at [119, 147] on link "Quote comments" at bounding box center [116, 150] width 84 height 23
click at [195, 148] on link "Variant comments" at bounding box center [200, 150] width 87 height 23
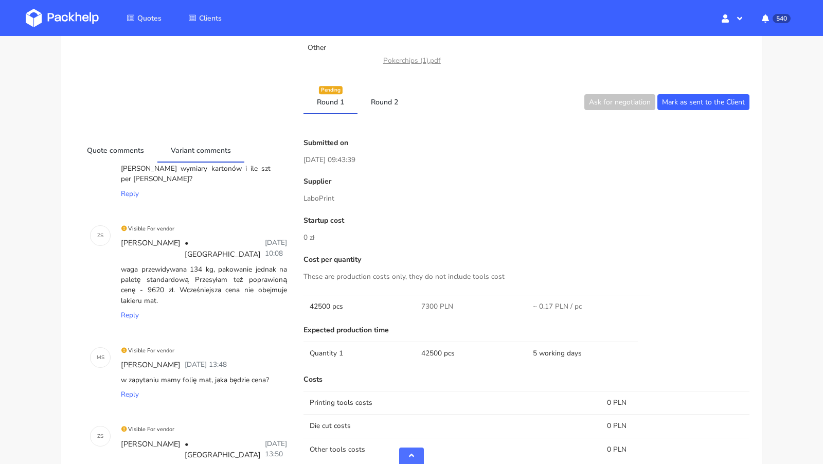
scroll to position [60, 0]
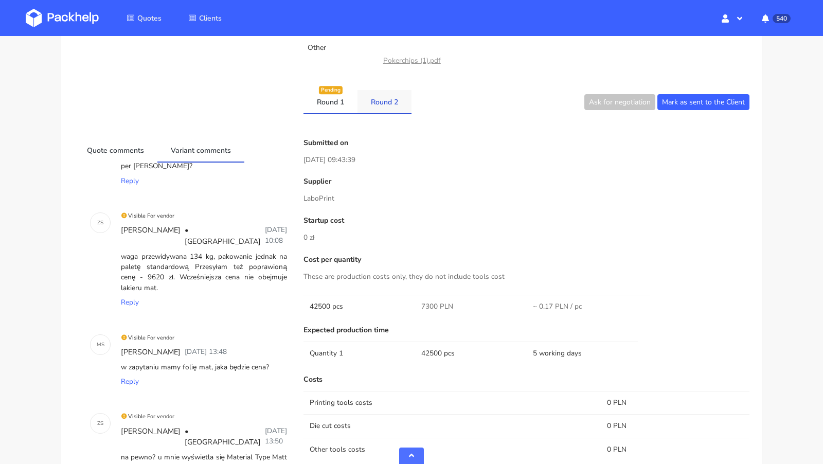
click at [387, 104] on link "Round 2" at bounding box center [384, 101] width 54 height 23
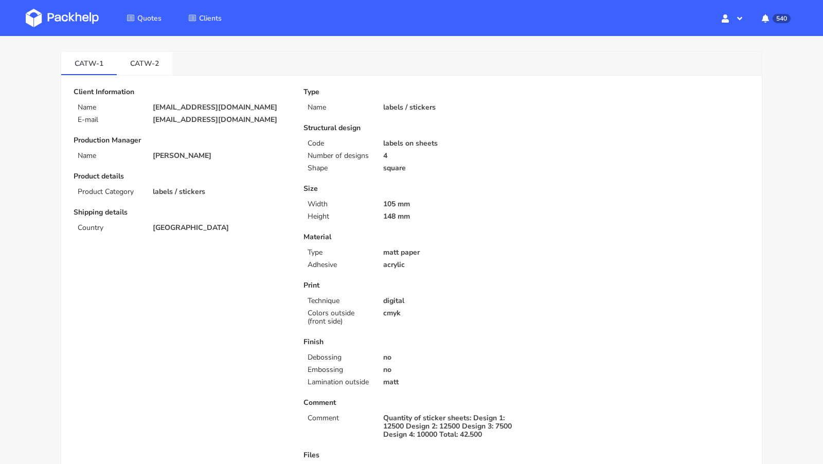
scroll to position [0, 0]
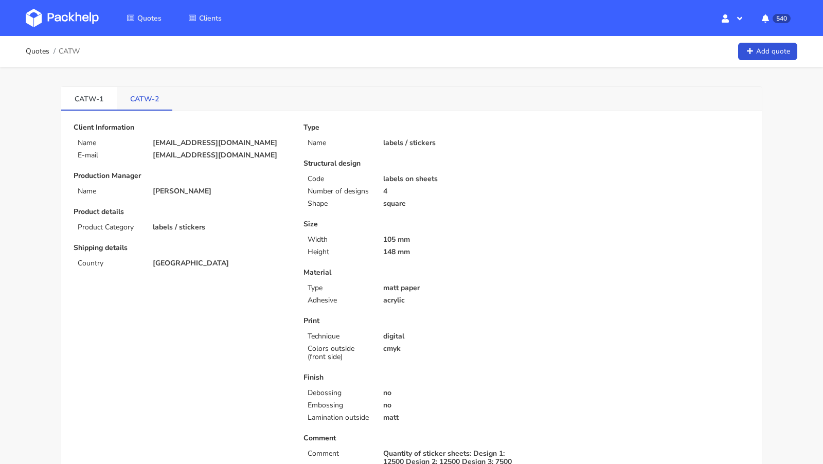
click at [153, 99] on link "CATW-2" at bounding box center [145, 98] width 56 height 23
click at [101, 98] on link "CATW-1" at bounding box center [89, 98] width 56 height 23
click at [127, 96] on link "CATW-2" at bounding box center [145, 98] width 56 height 23
click at [138, 98] on link "CATW-2" at bounding box center [145, 98] width 56 height 23
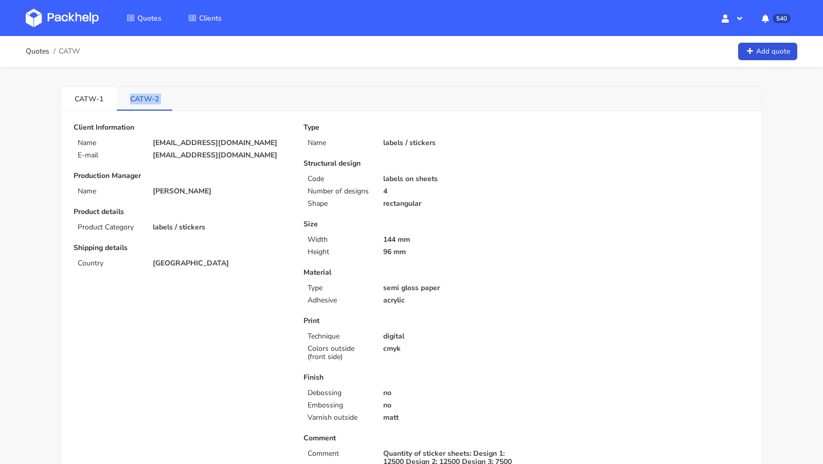
click at [138, 98] on link "CATW-2" at bounding box center [145, 98] width 56 height 23
copy div "CATW-2"
click at [92, 95] on link "CATW-1" at bounding box center [89, 98] width 56 height 23
click at [138, 93] on link "CATW-2" at bounding box center [145, 98] width 56 height 23
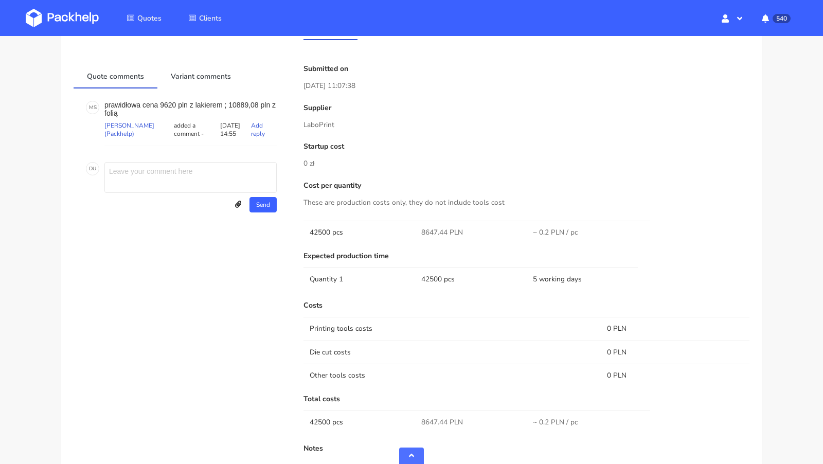
scroll to position [761, 0]
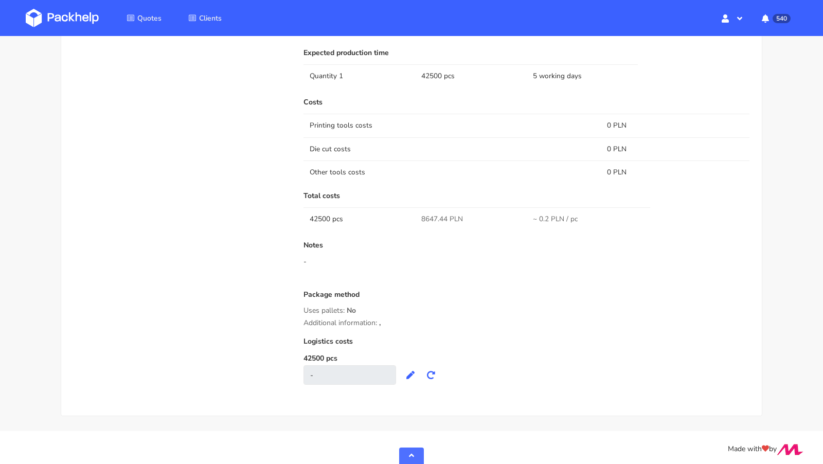
click at [431, 214] on span "8647.44 PLN" at bounding box center [442, 219] width 42 height 10
copy span "8647.44"
click at [224, 266] on div "Quote comments Variant comments M S prawidłowa cena 9620 pln z lakierem ; 10889…" at bounding box center [181, 129] width 230 height 534
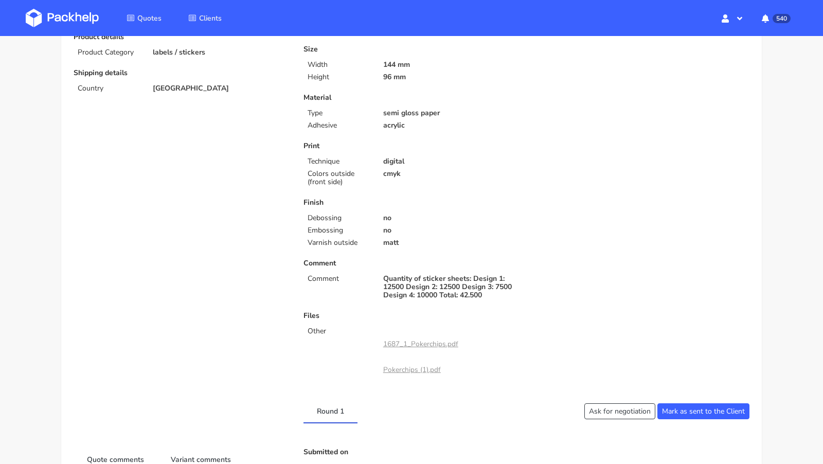
scroll to position [0, 0]
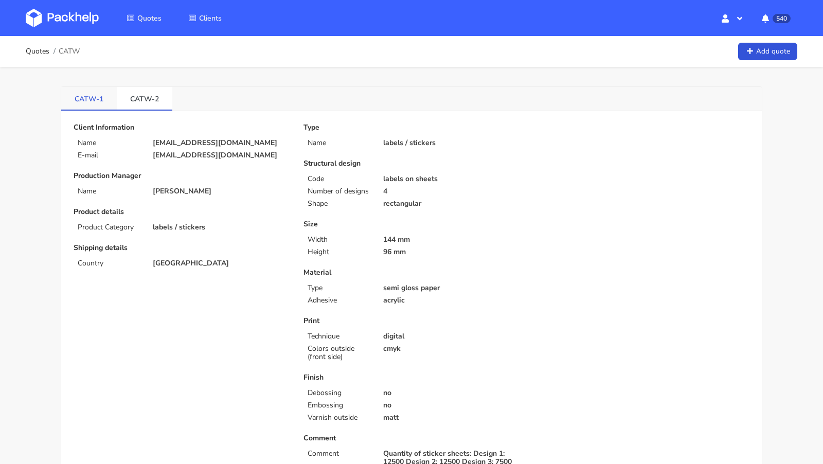
click at [82, 90] on link "CATW-1" at bounding box center [89, 98] width 56 height 23
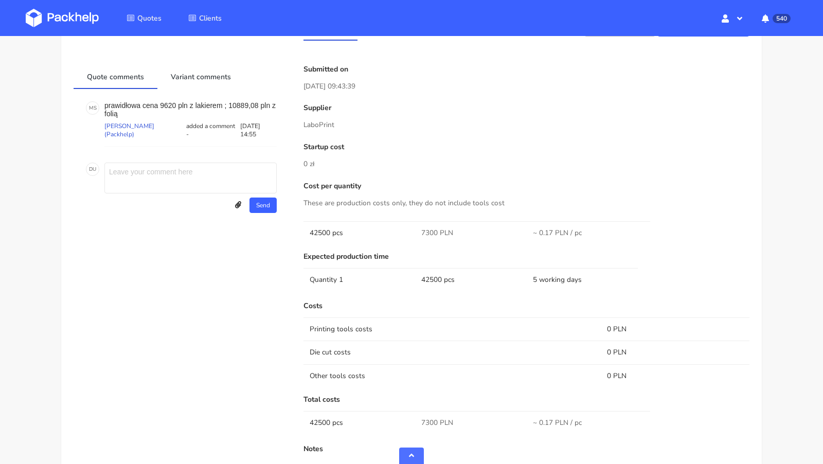
scroll to position [499, 0]
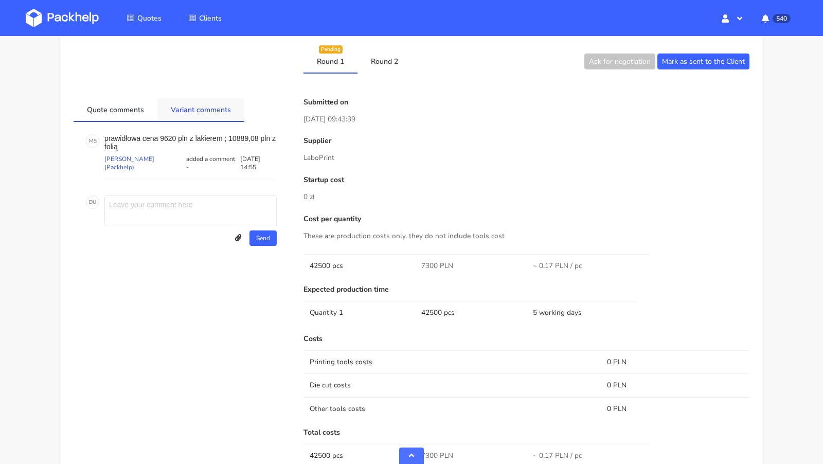
click at [207, 107] on link "Variant comments" at bounding box center [200, 109] width 87 height 23
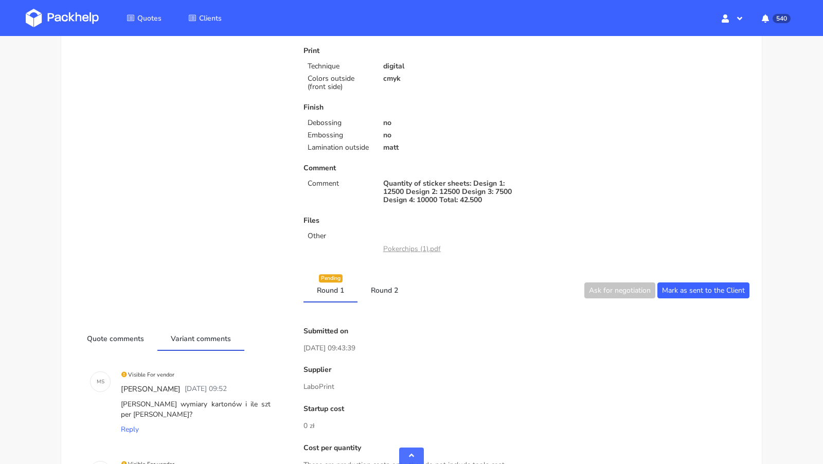
scroll to position [0, 0]
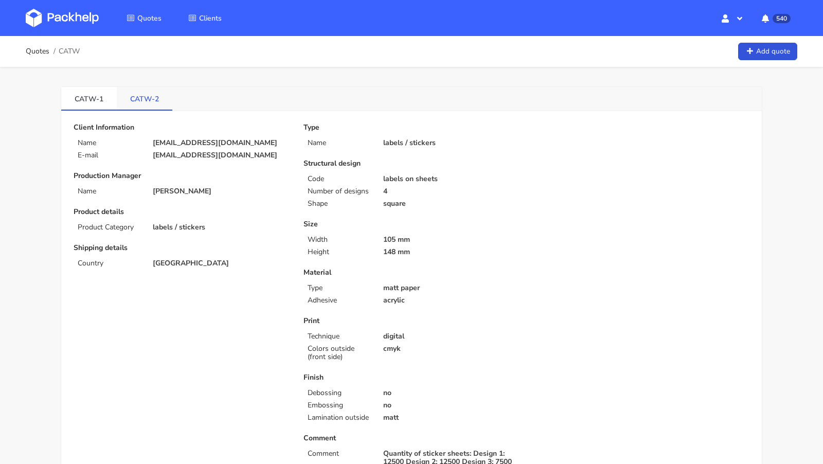
click at [145, 96] on link "CATW-2" at bounding box center [145, 98] width 56 height 23
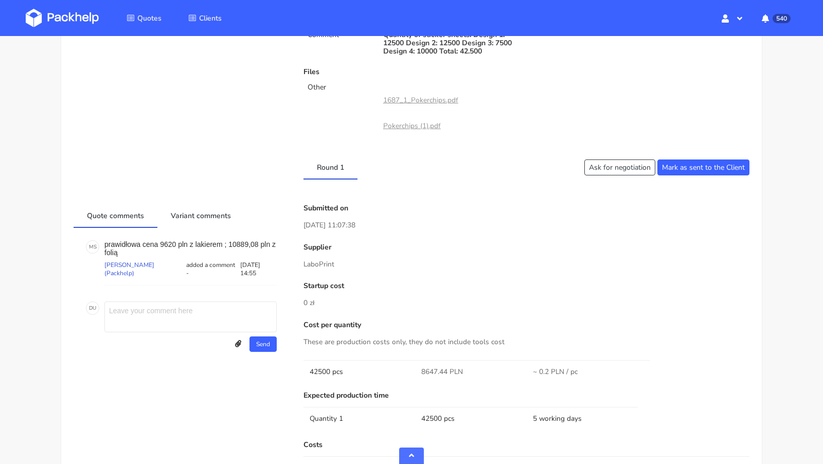
scroll to position [761, 0]
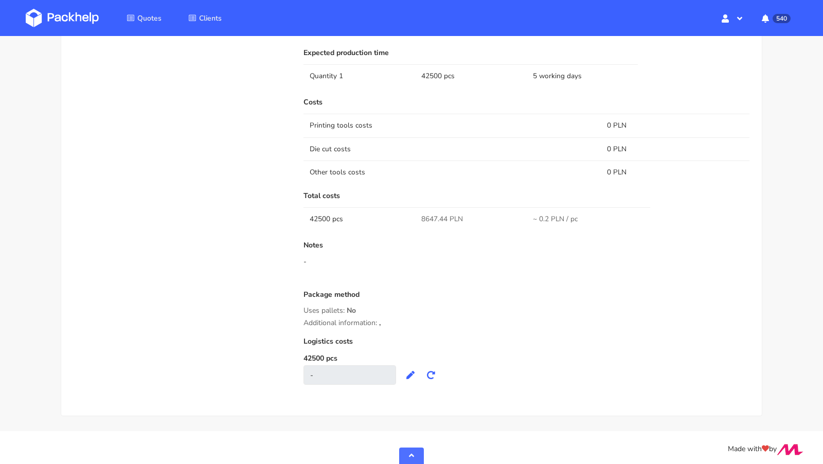
click at [421, 214] on span "8647.44 PLN" at bounding box center [442, 219] width 42 height 10
copy span "8647.44"
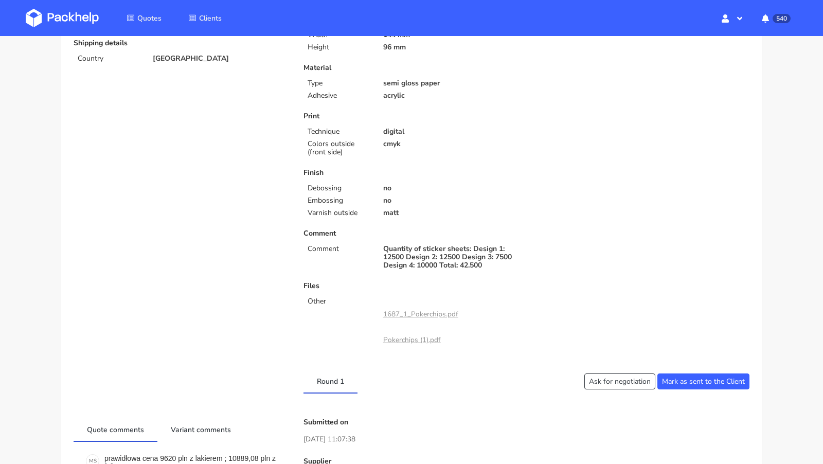
scroll to position [0, 0]
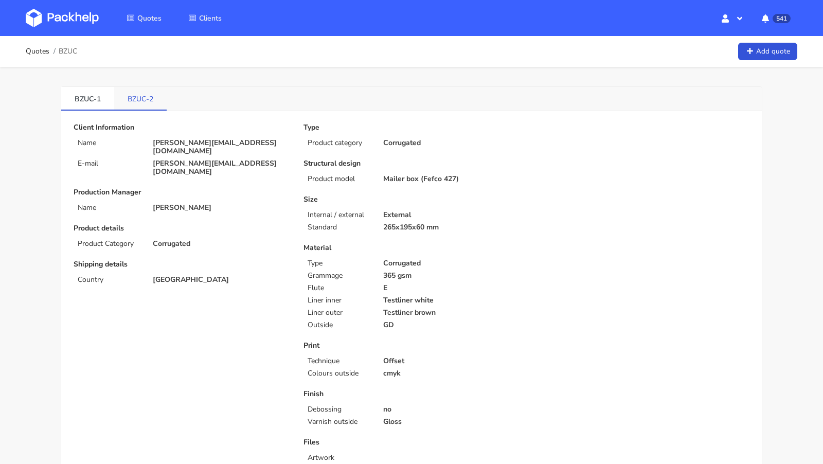
click at [133, 98] on link "BZUC-2" at bounding box center [140, 98] width 52 height 23
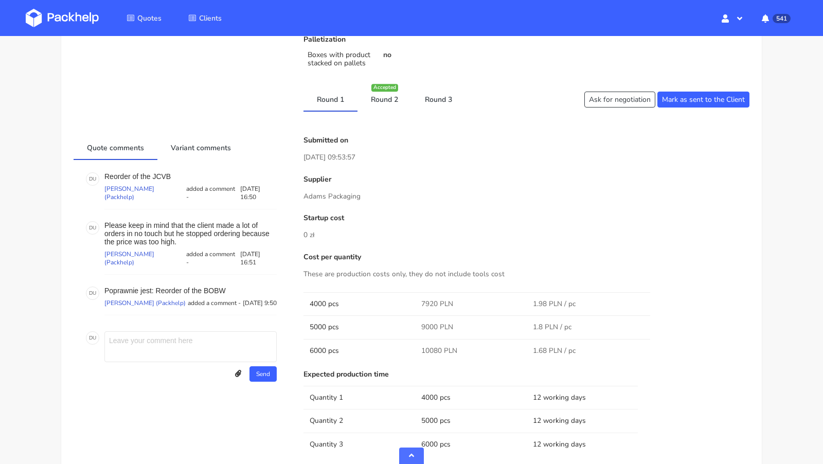
scroll to position [492, 0]
click at [386, 98] on link "Round 2" at bounding box center [384, 97] width 54 height 23
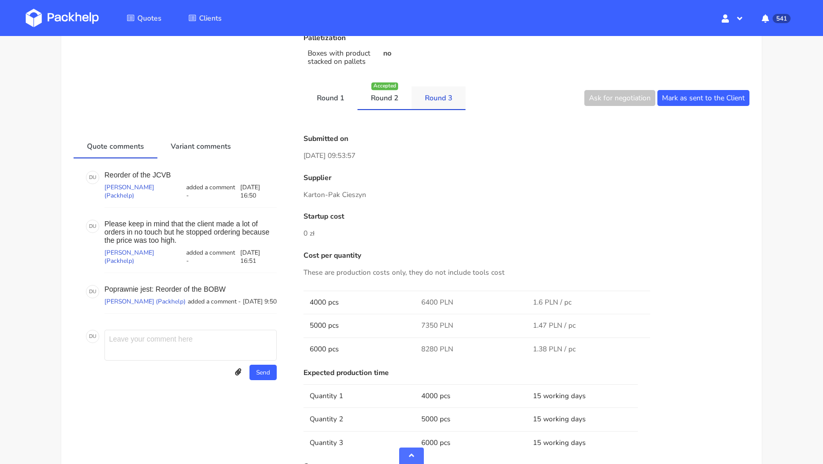
click at [424, 101] on link "Round 3" at bounding box center [438, 97] width 54 height 23
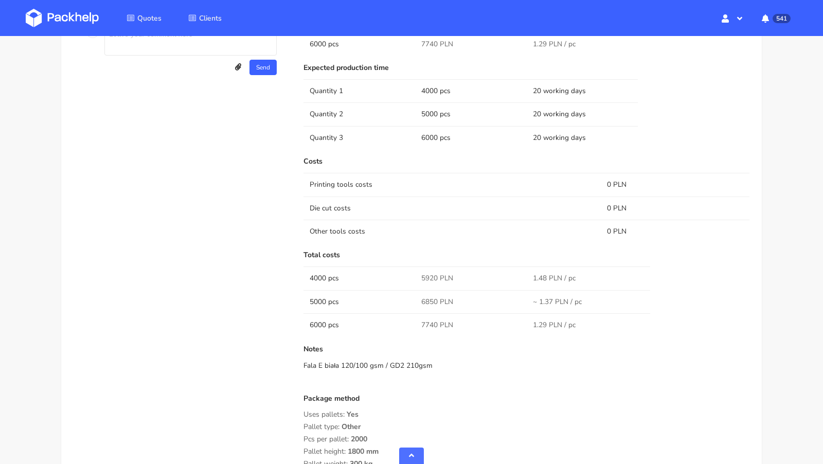
scroll to position [845, 0]
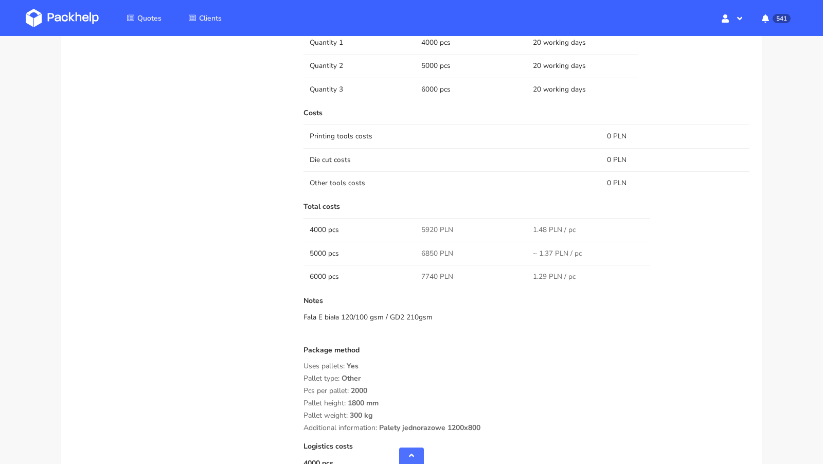
click at [429, 251] on span "6850 PLN" at bounding box center [437, 253] width 32 height 10
copy span "6850"
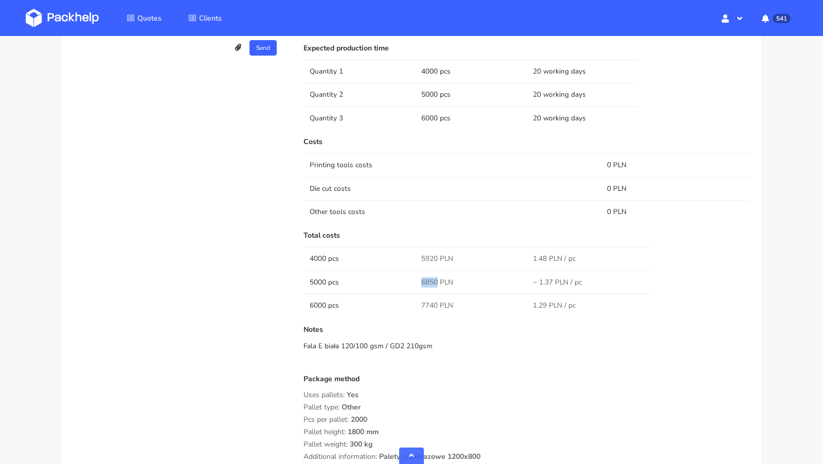
scroll to position [814, 0]
click at [158, 219] on div "Quote comments Variant comments D U Reorder of the JCVB [PERSON_NAME] (Packhelp…" at bounding box center [181, 211] width 230 height 798
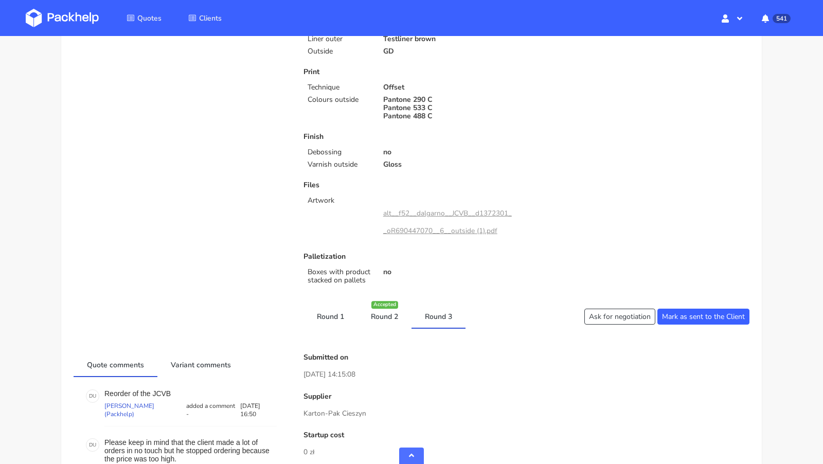
scroll to position [0, 0]
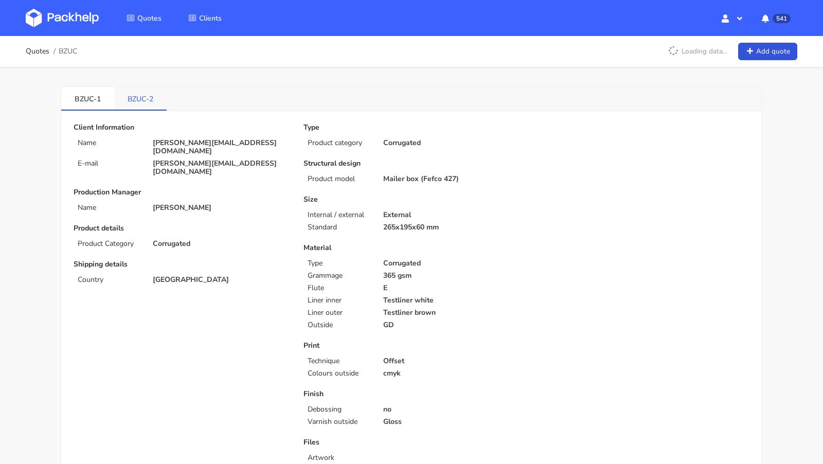
click at [154, 92] on link "BZUC-2" at bounding box center [140, 98] width 52 height 23
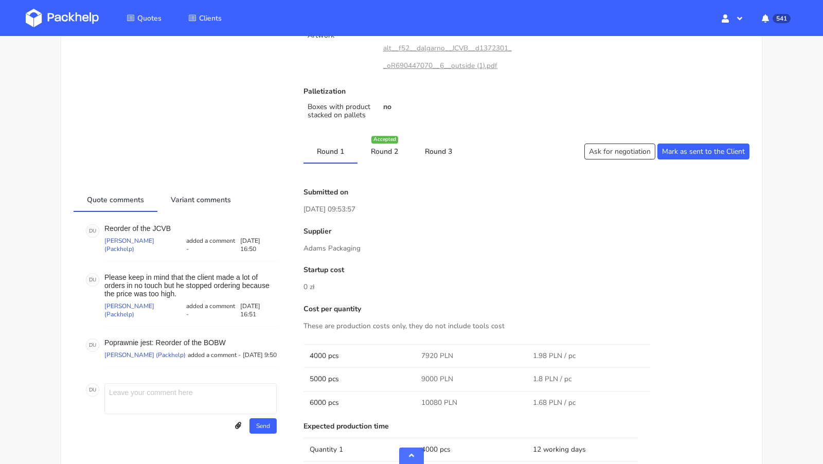
scroll to position [460, 0]
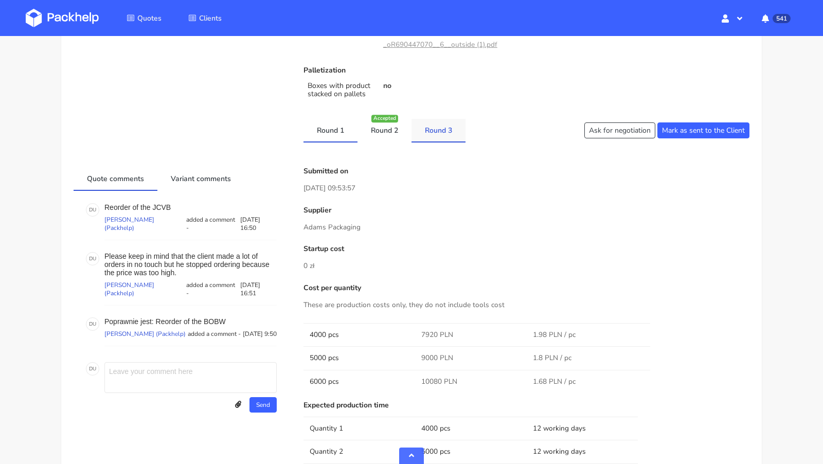
click at [443, 121] on link "Round 3" at bounding box center [438, 130] width 54 height 23
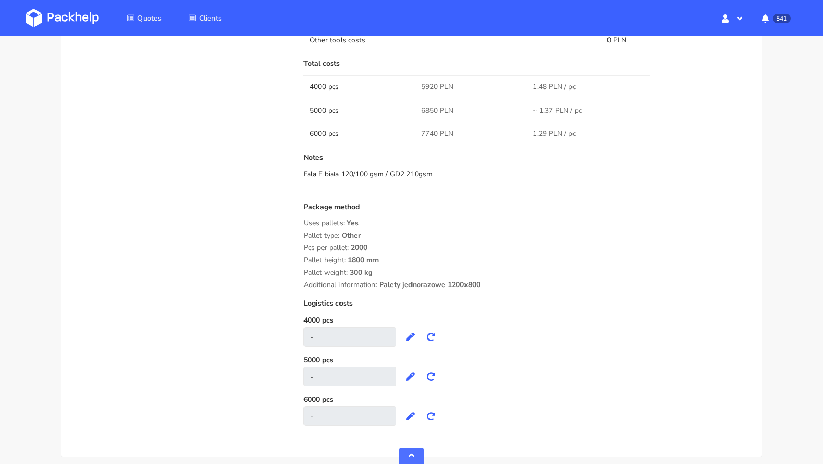
scroll to position [988, 0]
click at [456, 226] on div "Package method Uses pallets: Yes Pallet type: Other Pcs per pallet: 2000 Pallet…" at bounding box center [526, 247] width 446 height 86
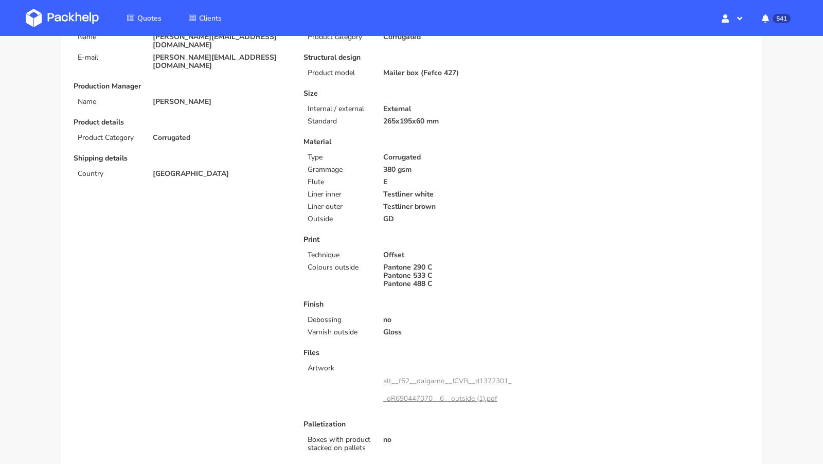
scroll to position [0, 0]
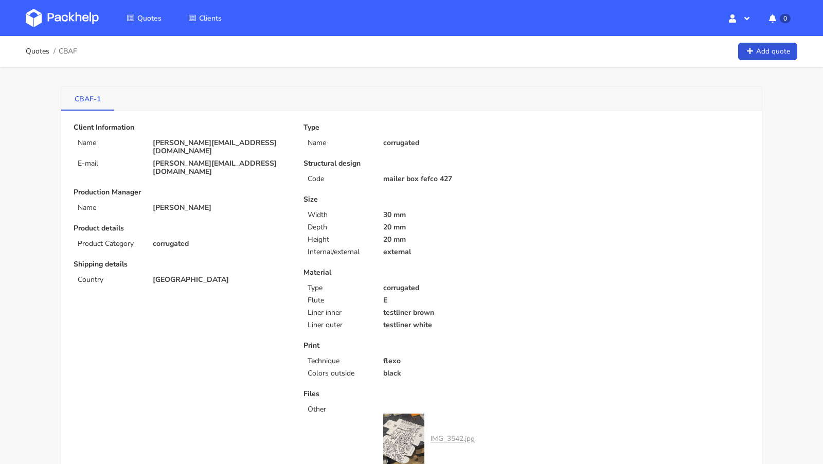
click at [86, 98] on link "CBAF-1" at bounding box center [87, 98] width 53 height 23
copy link "CBAF"
click at [68, 22] on img at bounding box center [62, 18] width 73 height 19
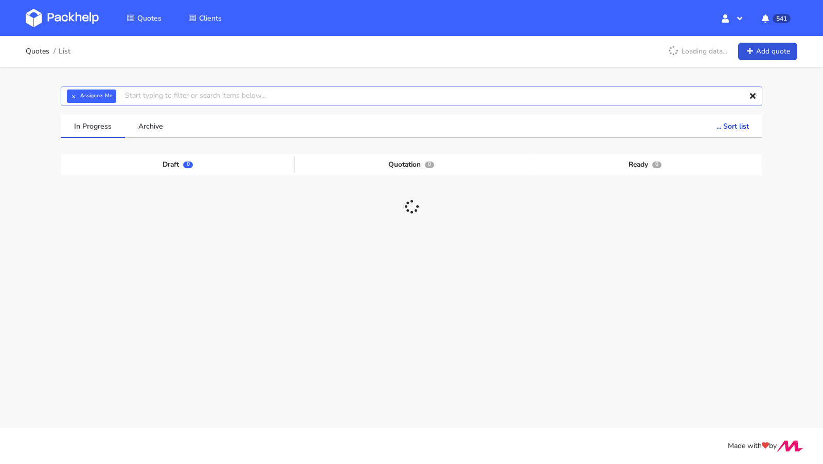
click at [194, 94] on input "text" at bounding box center [411, 96] width 701 height 20
paste input "CBAF"
type input "CBAF"
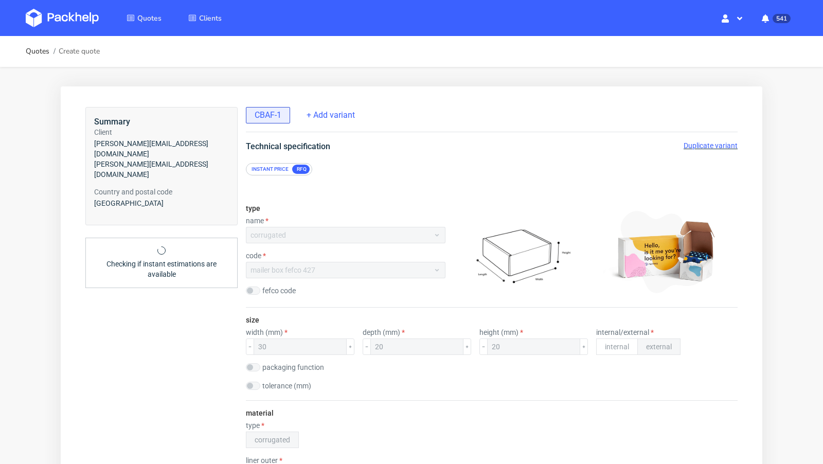
click at [683, 144] on span "Duplicate variant" at bounding box center [710, 145] width 54 height 8
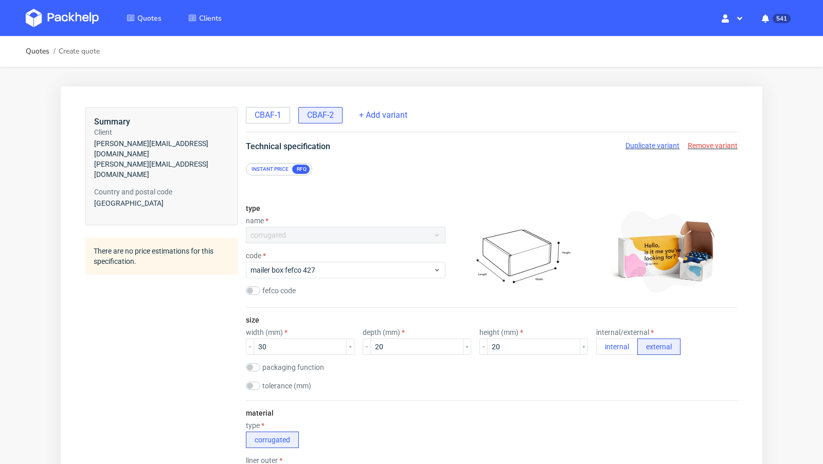
click at [394, 167] on div "Instant price RFQ" at bounding box center [492, 169] width 492 height 12
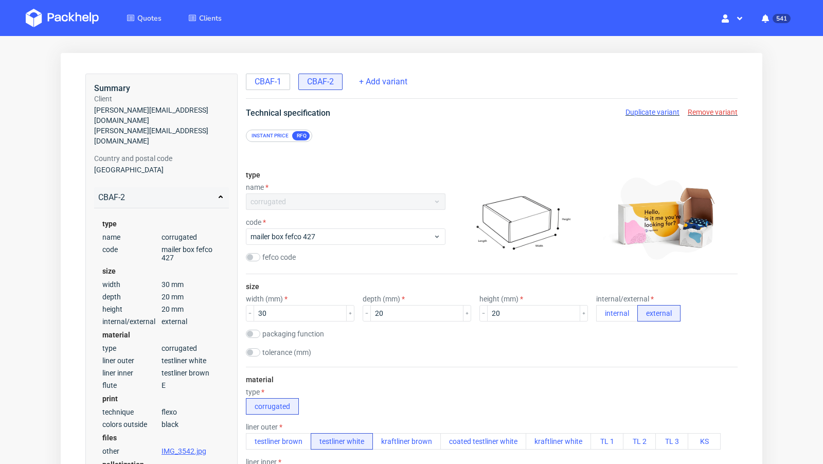
scroll to position [35, 0]
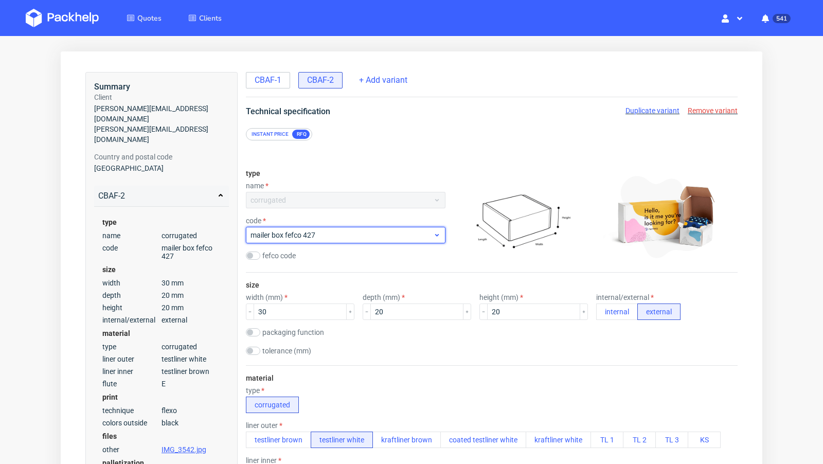
click at [311, 233] on span "mailer box fefco 427" at bounding box center [341, 235] width 183 height 10
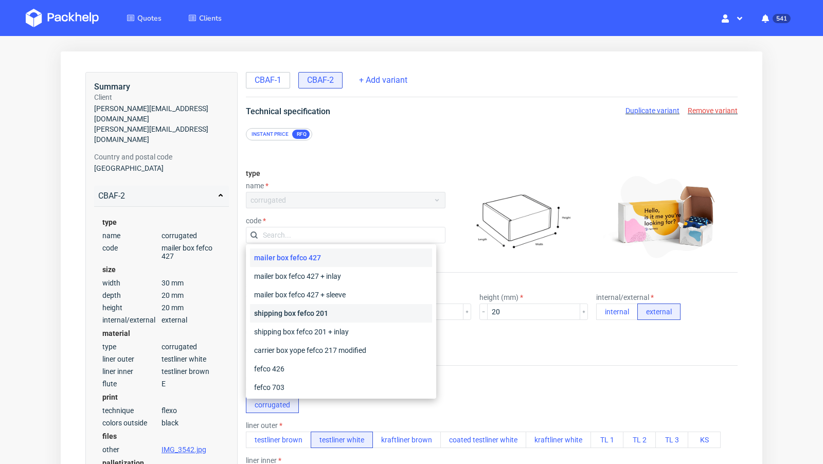
click at [318, 314] on div "shipping box fefco 201" at bounding box center [341, 313] width 182 height 19
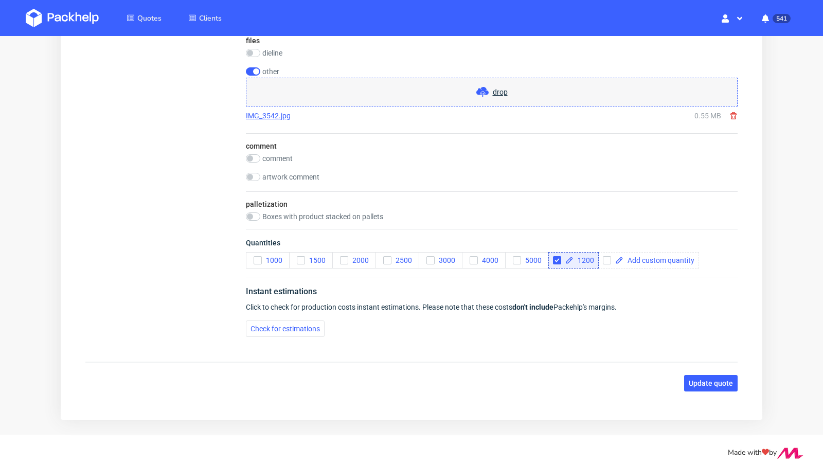
scroll to position [1030, 0]
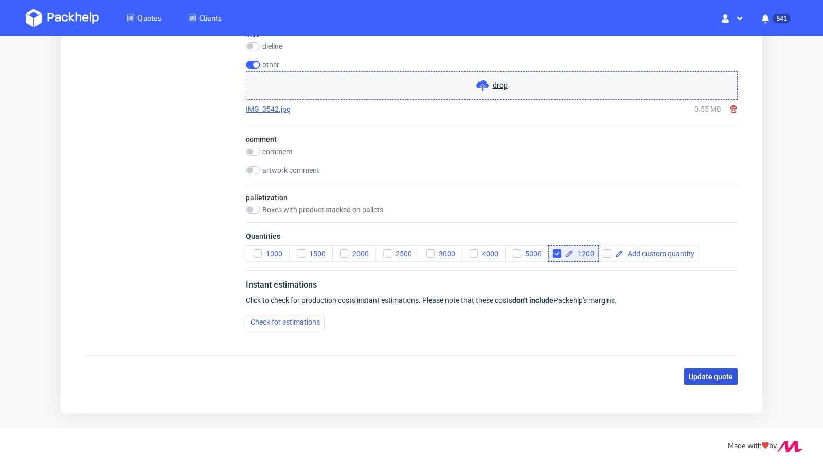
click at [704, 374] on span "Update quote" at bounding box center [711, 376] width 44 height 7
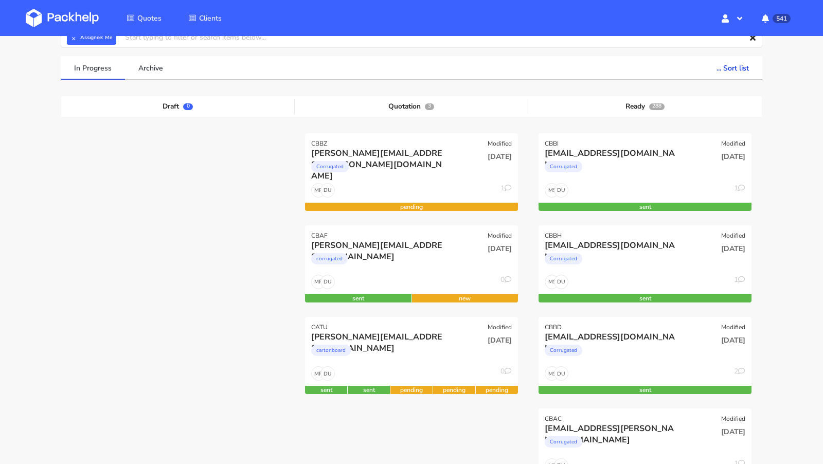
scroll to position [78, 0]
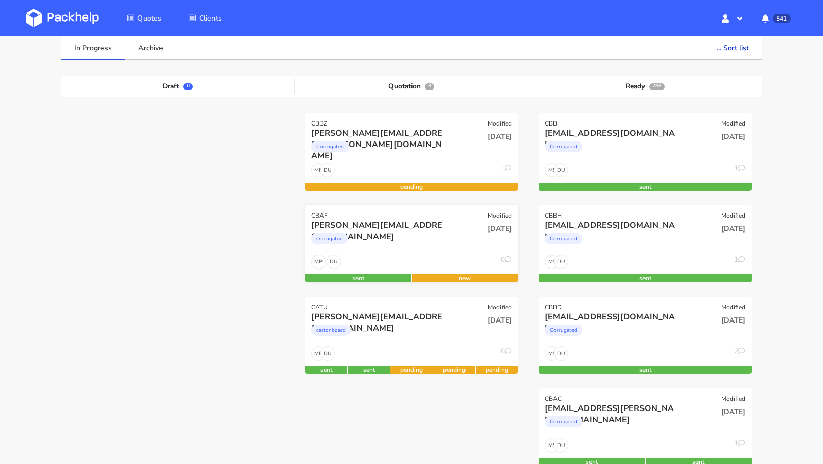
click at [367, 249] on div "corrugated" at bounding box center [379, 241] width 136 height 21
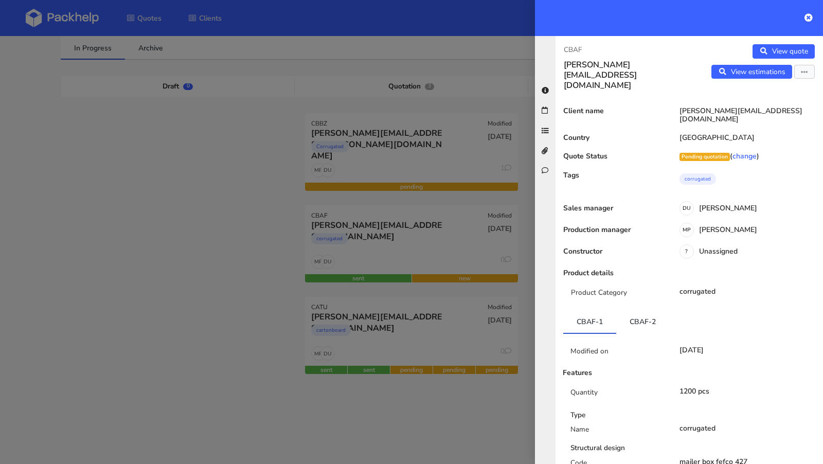
scroll to position [6, 0]
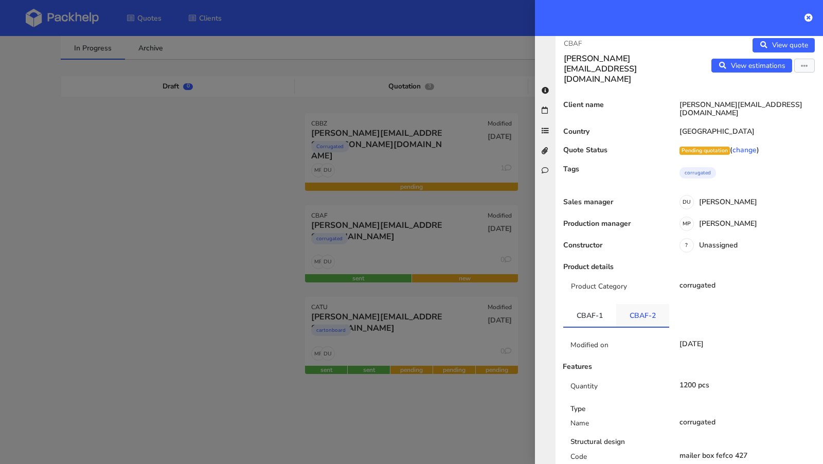
click at [641, 304] on link "CBAF-2" at bounding box center [642, 315] width 53 height 23
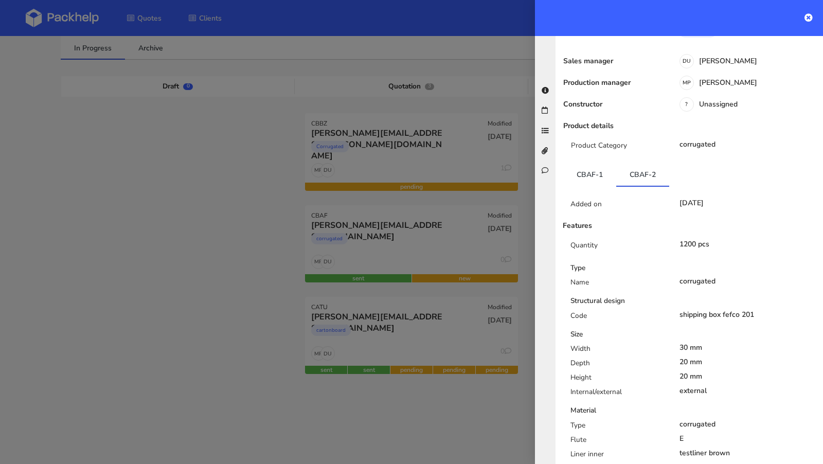
scroll to position [0, 0]
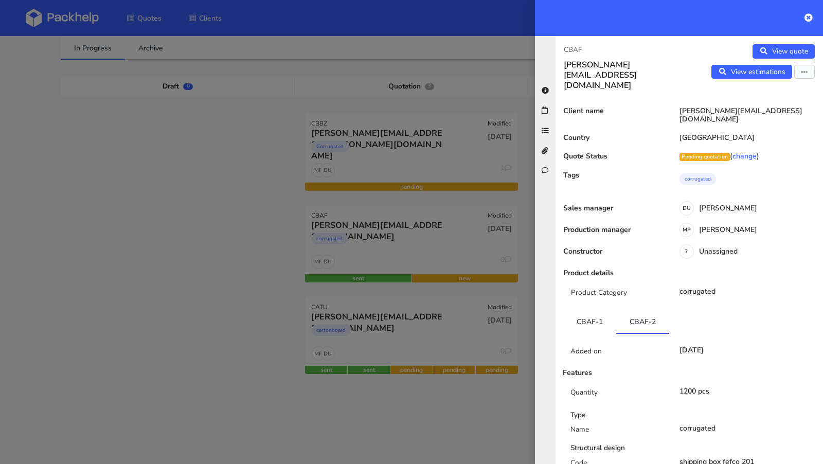
click at [214, 208] on div at bounding box center [411, 232] width 823 height 464
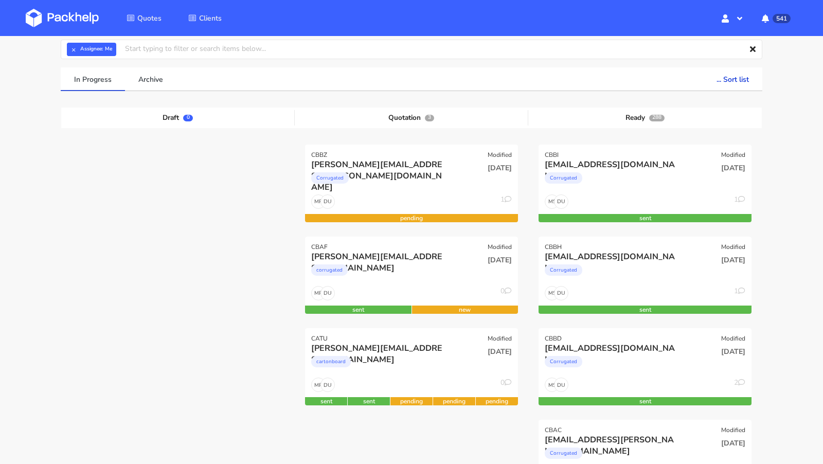
scroll to position [54, 0]
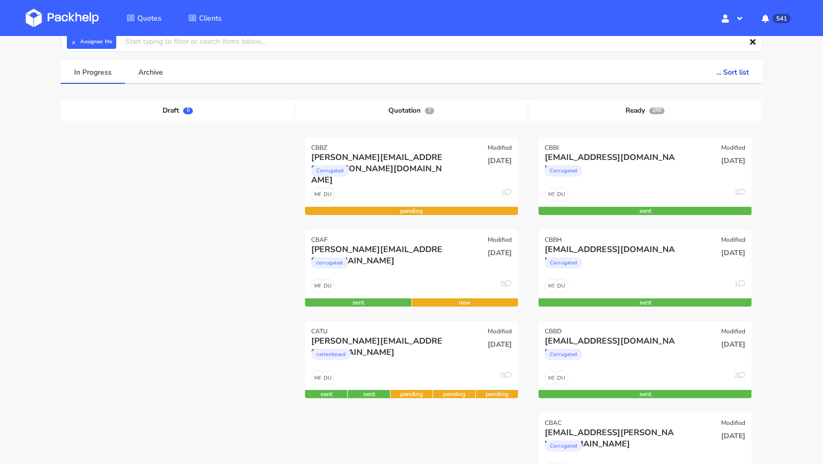
click at [90, 20] on img at bounding box center [62, 18] width 73 height 19
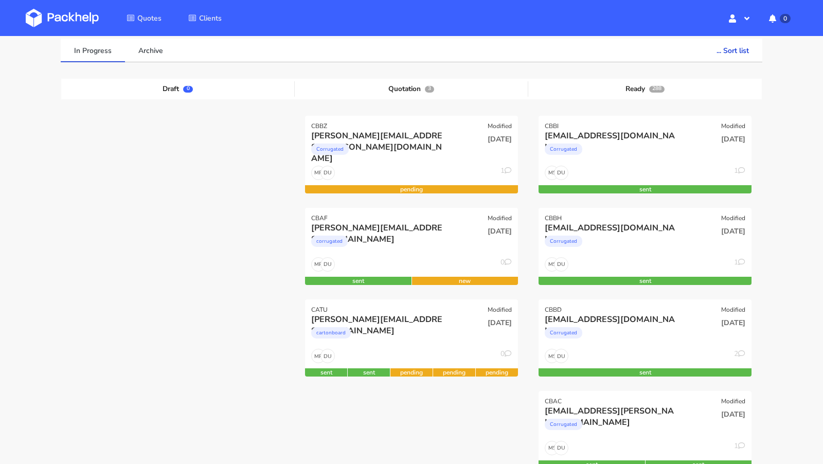
scroll to position [73, 0]
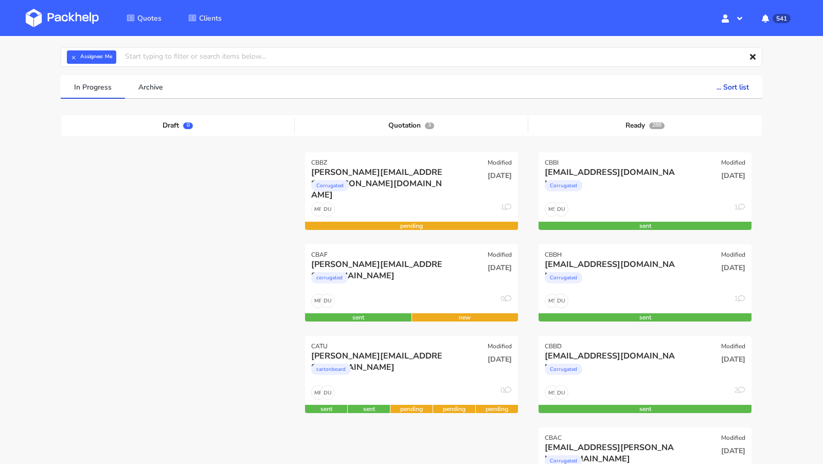
scroll to position [45, 0]
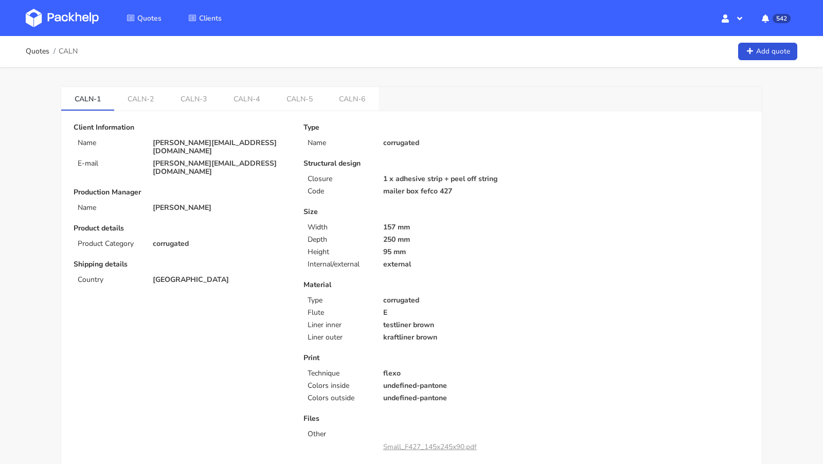
click at [348, 104] on link "CALN-6" at bounding box center [352, 98] width 53 height 23
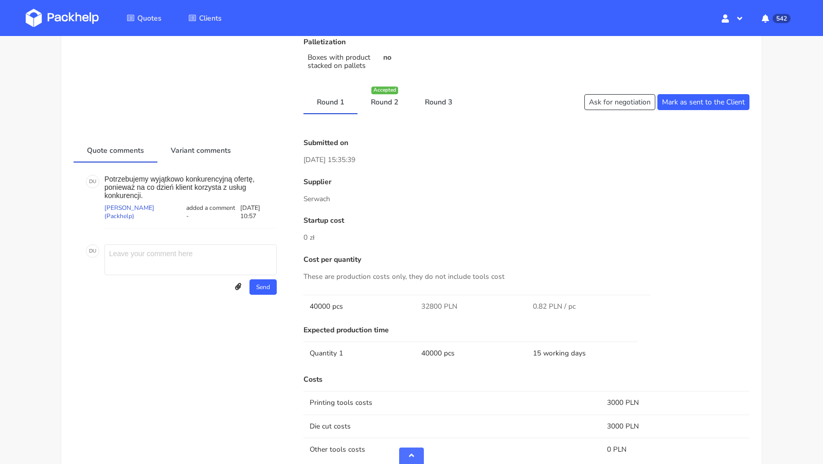
scroll to position [464, 0]
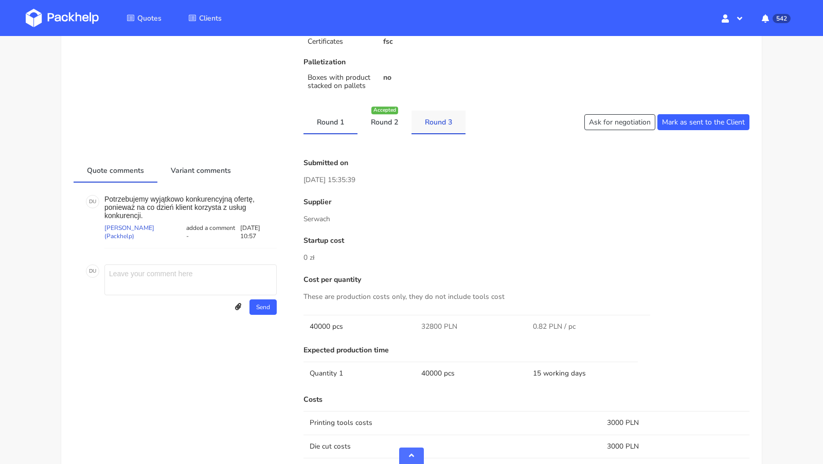
click at [440, 119] on link "Round 3" at bounding box center [438, 122] width 54 height 23
click at [378, 119] on link "Round 2" at bounding box center [384, 122] width 54 height 23
click at [427, 118] on link "Round 3" at bounding box center [438, 122] width 54 height 23
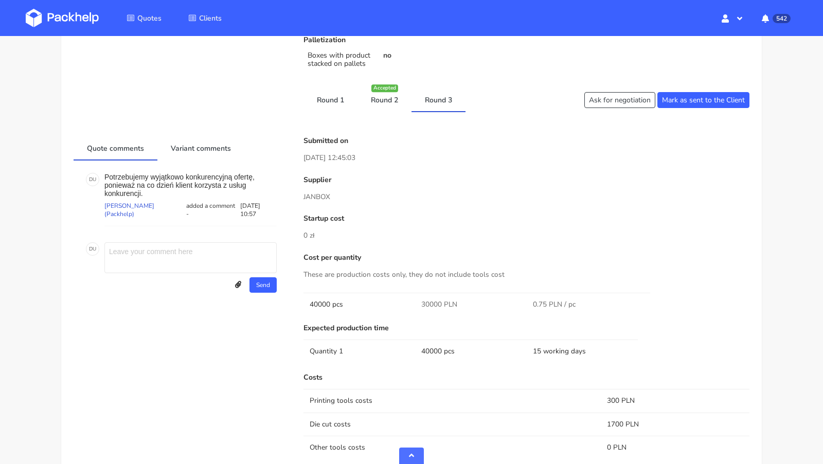
scroll to position [459, 0]
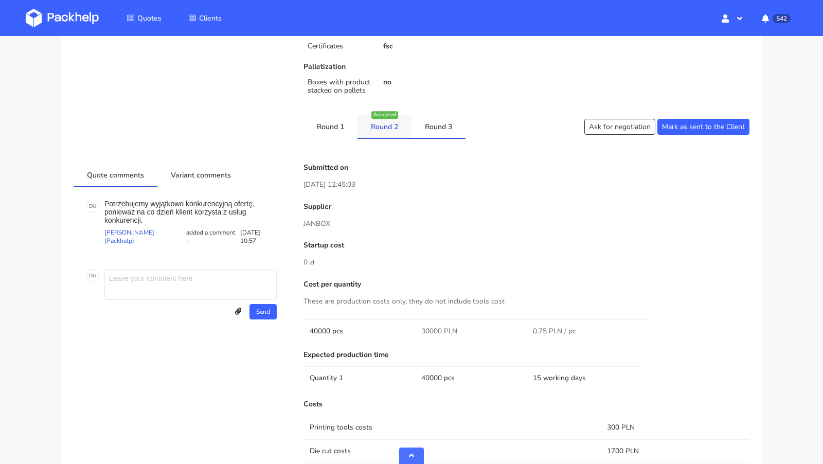
click at [396, 128] on link "Round 2" at bounding box center [384, 126] width 54 height 23
click at [429, 130] on link "Round 3" at bounding box center [438, 126] width 54 height 23
